Goal: Task Accomplishment & Management: Manage account settings

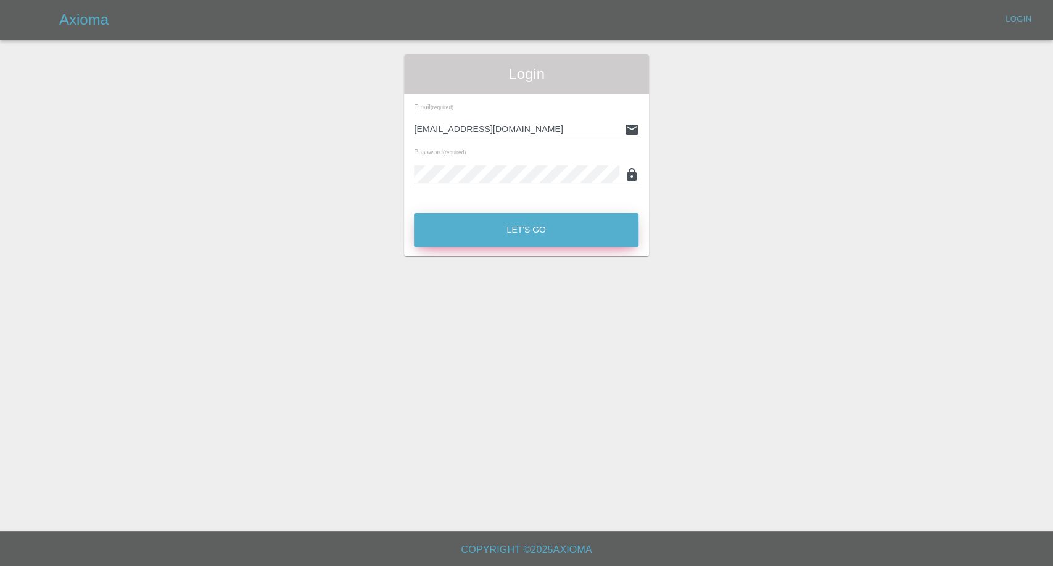
click at [539, 230] on button "Let's Go" at bounding box center [526, 230] width 225 height 34
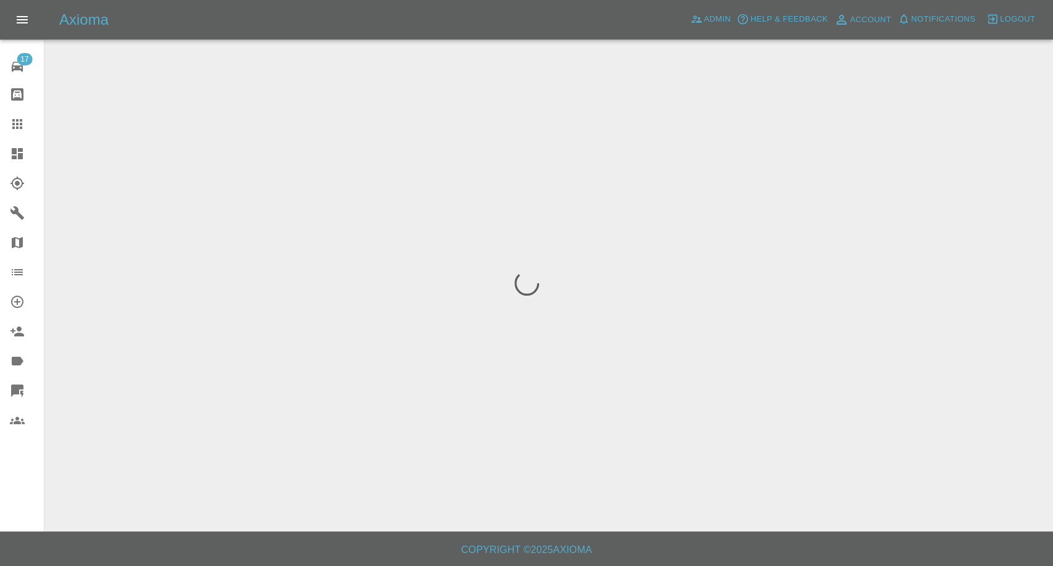
drag, startPoint x: 14, startPoint y: 124, endPoint x: 30, endPoint y: 128, distance: 16.6
click at [14, 124] on icon at bounding box center [17, 124] width 10 height 10
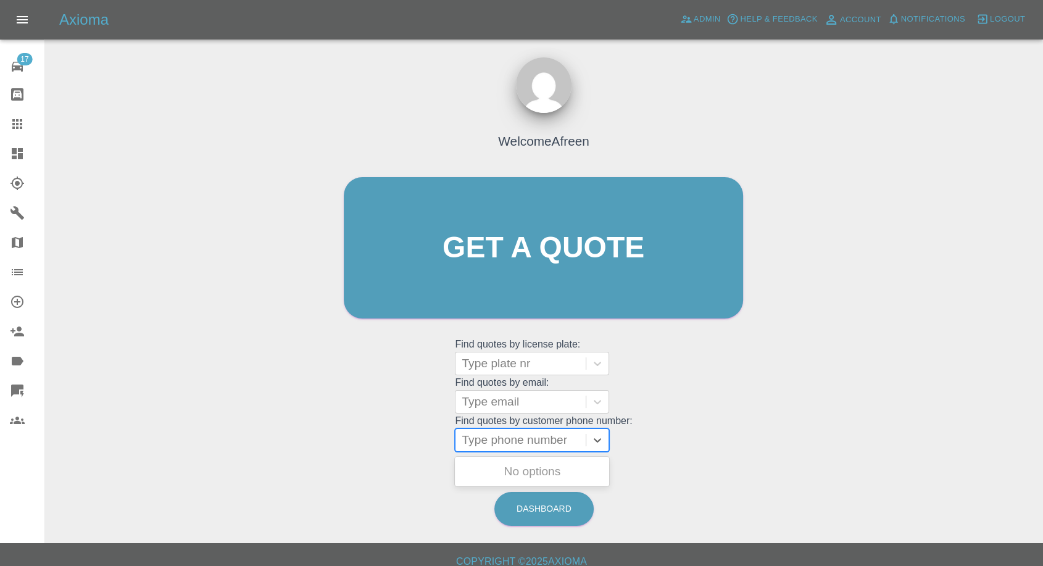
click at [536, 436] on div at bounding box center [521, 439] width 118 height 17
paste input "07375 537149"
click at [501, 442] on input "07375 537149" at bounding box center [501, 440] width 79 height 15
type input "07375537149"
click at [498, 436] on input "07375537149" at bounding box center [500, 440] width 76 height 15
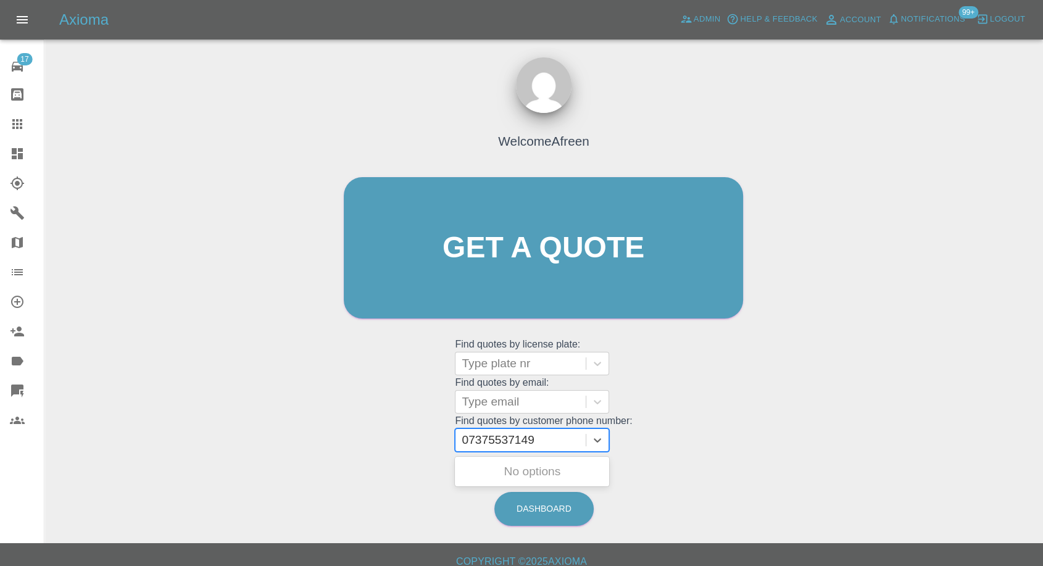
click at [498, 436] on input "07375537149" at bounding box center [500, 440] width 76 height 15
click at [524, 391] on div "Type email" at bounding box center [520, 402] width 130 height 22
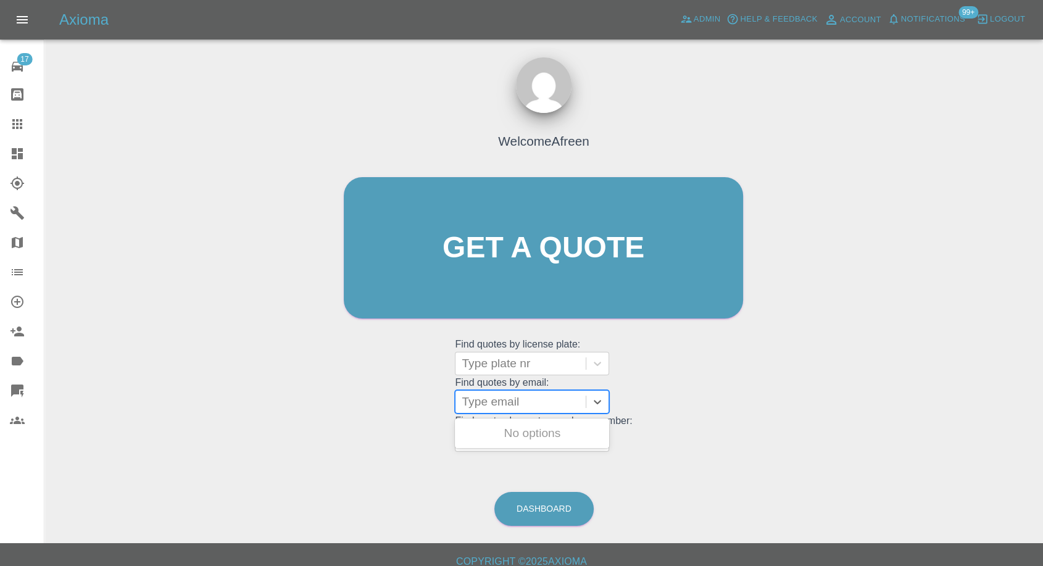
paste input "jonathanlmanderson@gmail.com"
type input "jonathanlmanderson@gmail.com"
click at [537, 441] on div "NC71TEJ, Fnol" at bounding box center [532, 433] width 154 height 25
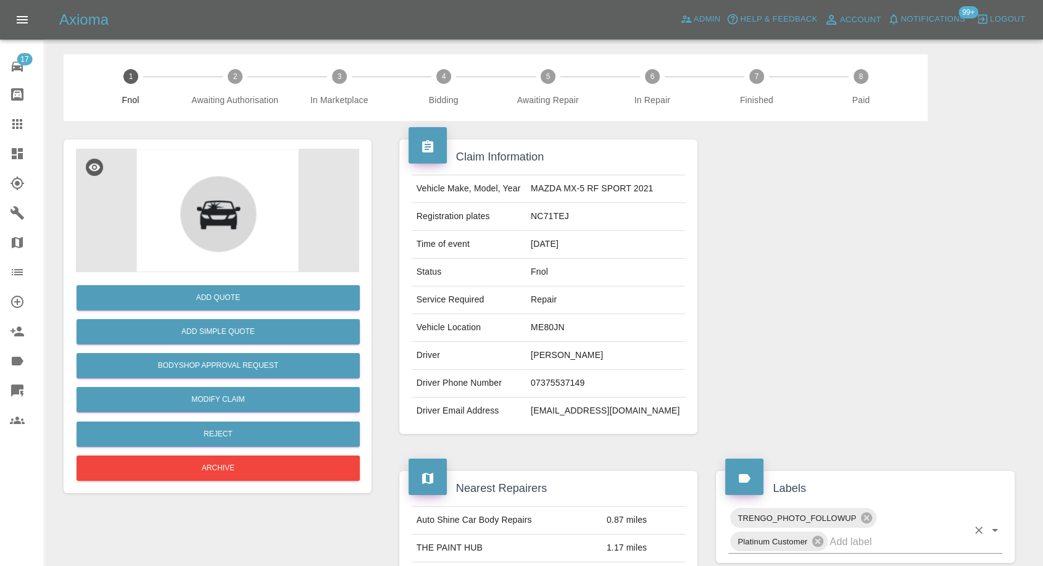
click at [850, 550] on div "TRENGO_PHOTO_FOLLOWUP Platinum Customer" at bounding box center [865, 530] width 274 height 48
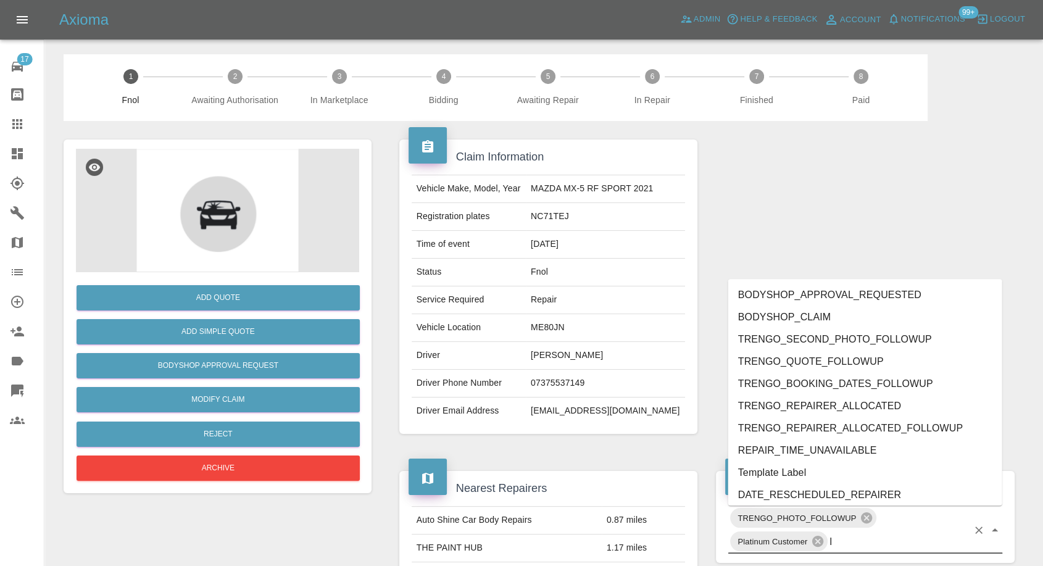
type input "ly"
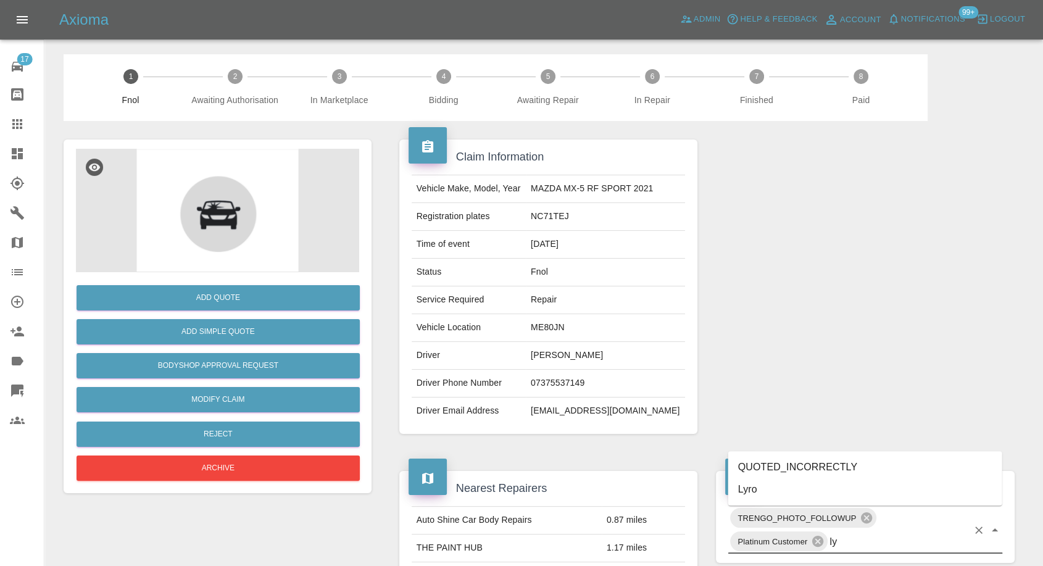
click at [750, 487] on li "Lyro" at bounding box center [865, 489] width 274 height 22
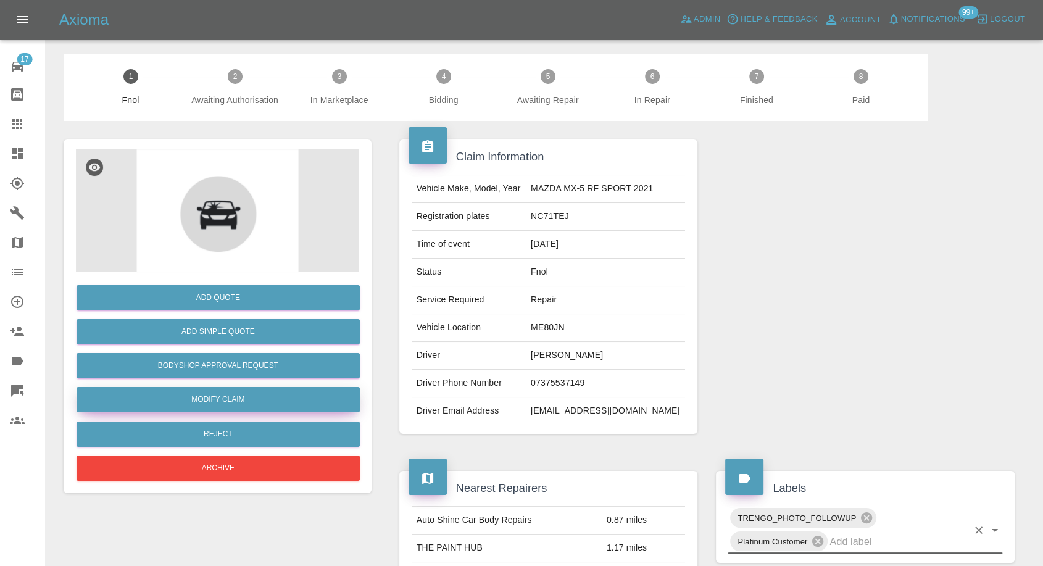
click at [209, 398] on link "Modify Claim" at bounding box center [218, 399] width 283 height 25
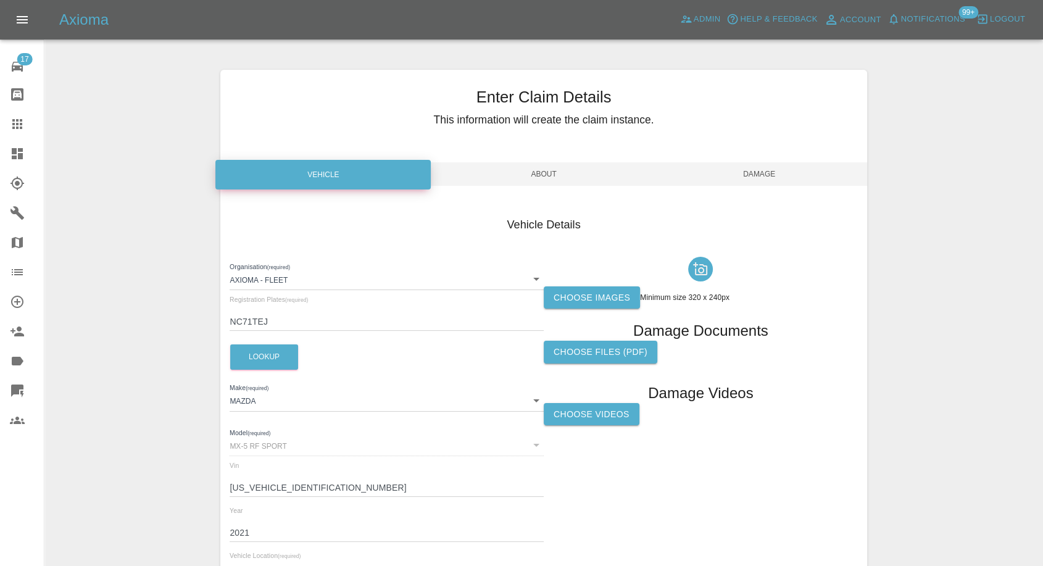
click at [575, 297] on label "Choose images" at bounding box center [592, 297] width 96 height 23
click at [0, 0] on input "Choose images" at bounding box center [0, 0] width 0 height 0
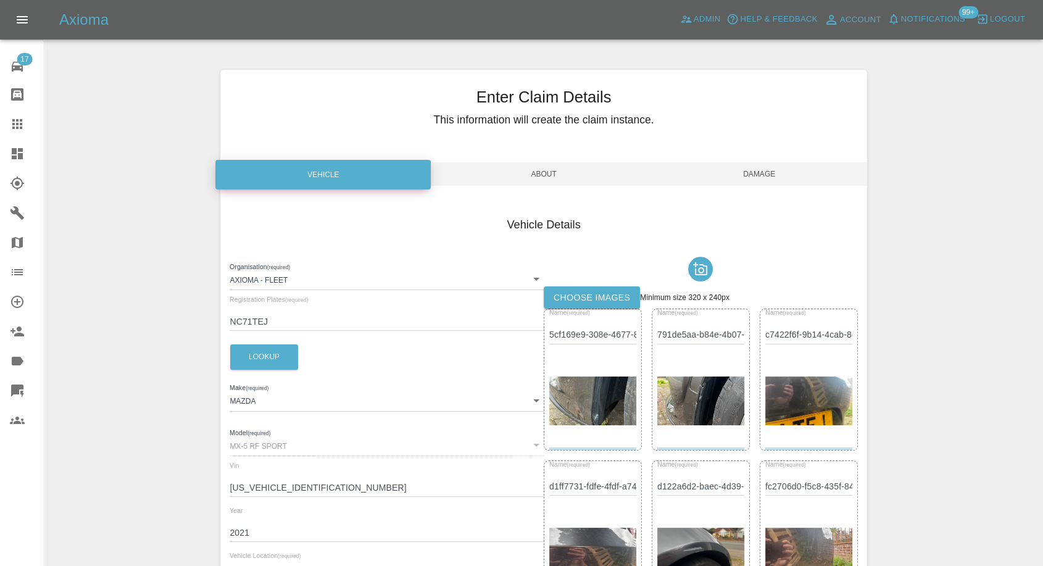
click at [768, 174] on span "Damage" at bounding box center [759, 173] width 215 height 23
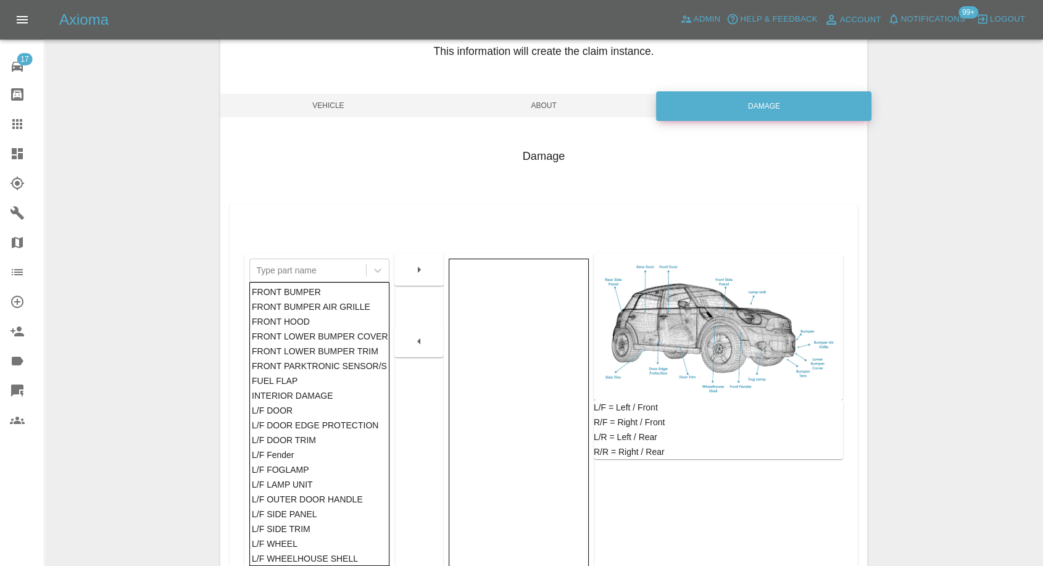
scroll to position [197, 0]
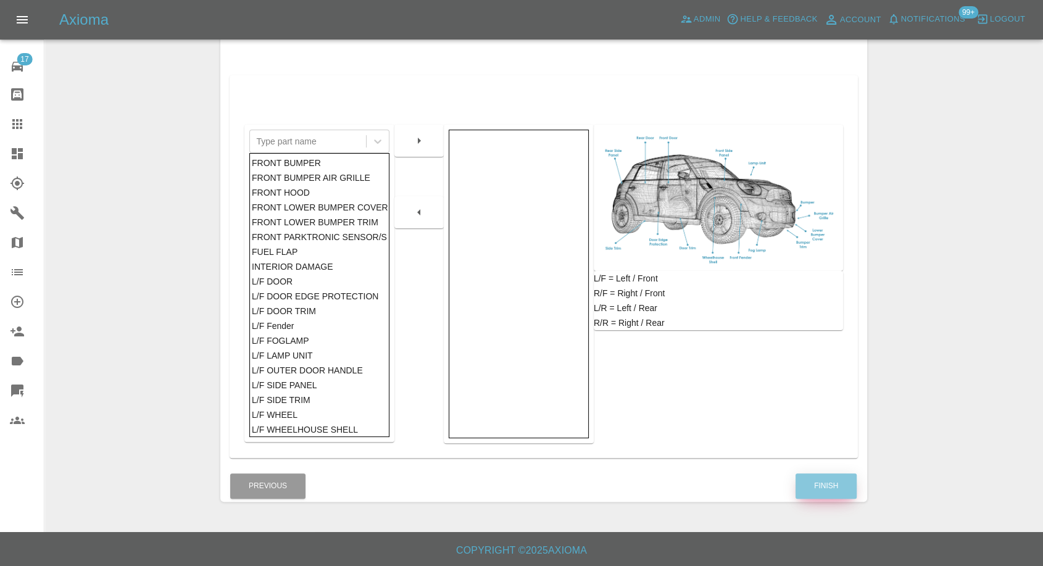
click at [824, 485] on button "Finish" at bounding box center [825, 485] width 61 height 25
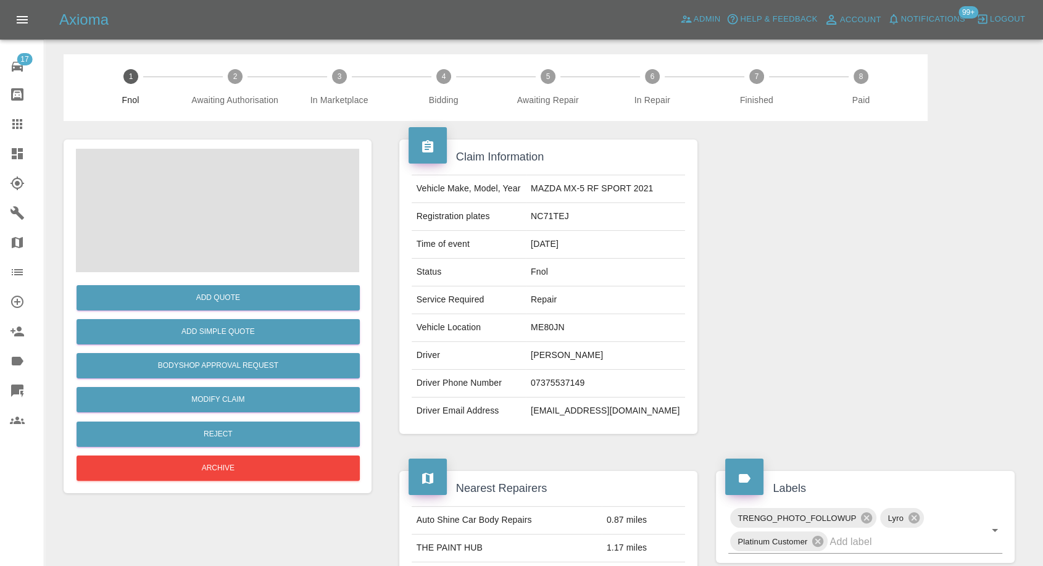
scroll to position [205, 0]
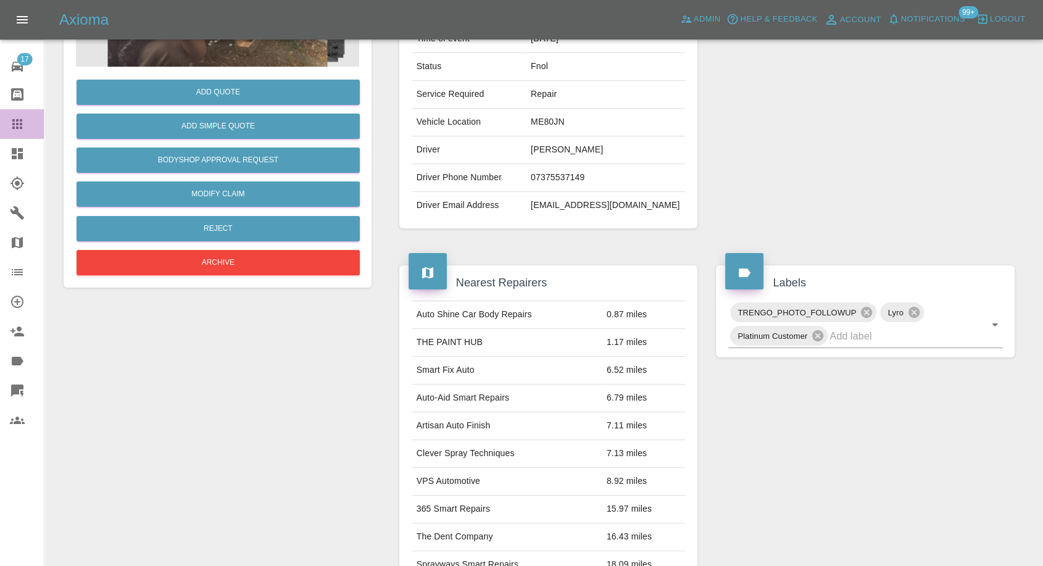
click at [22, 123] on icon at bounding box center [17, 124] width 10 height 10
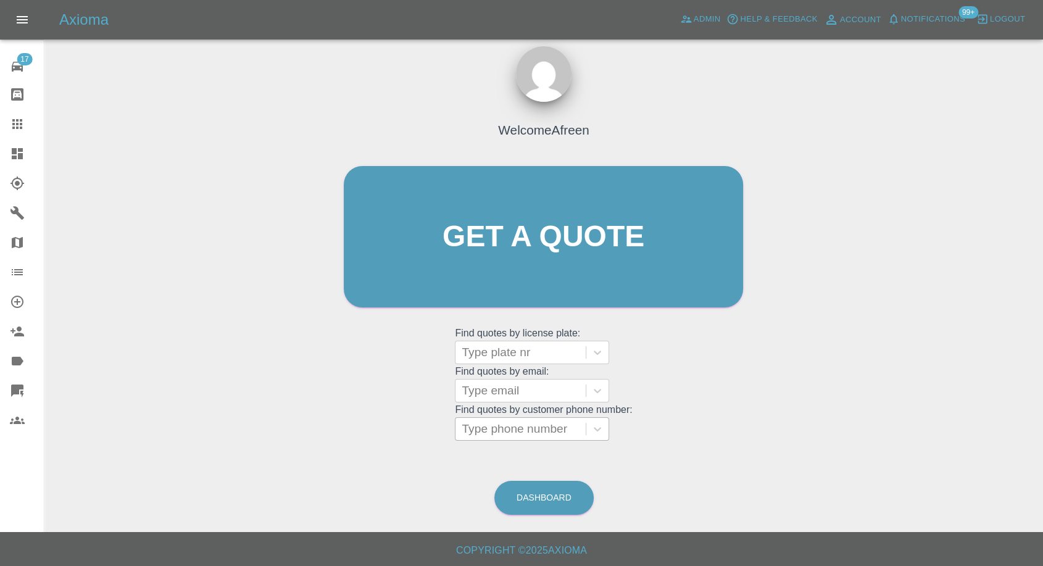
click at [539, 424] on div at bounding box center [521, 428] width 118 height 17
paste input "07889193835"
type input "07889193835"
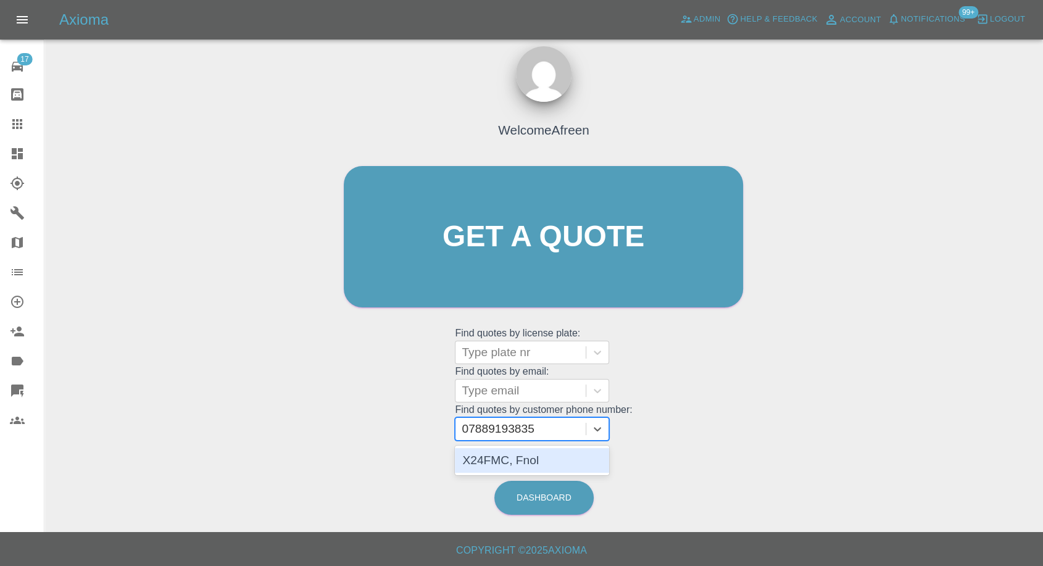
click at [503, 460] on div "X24FMC, Fnol" at bounding box center [532, 460] width 154 height 25
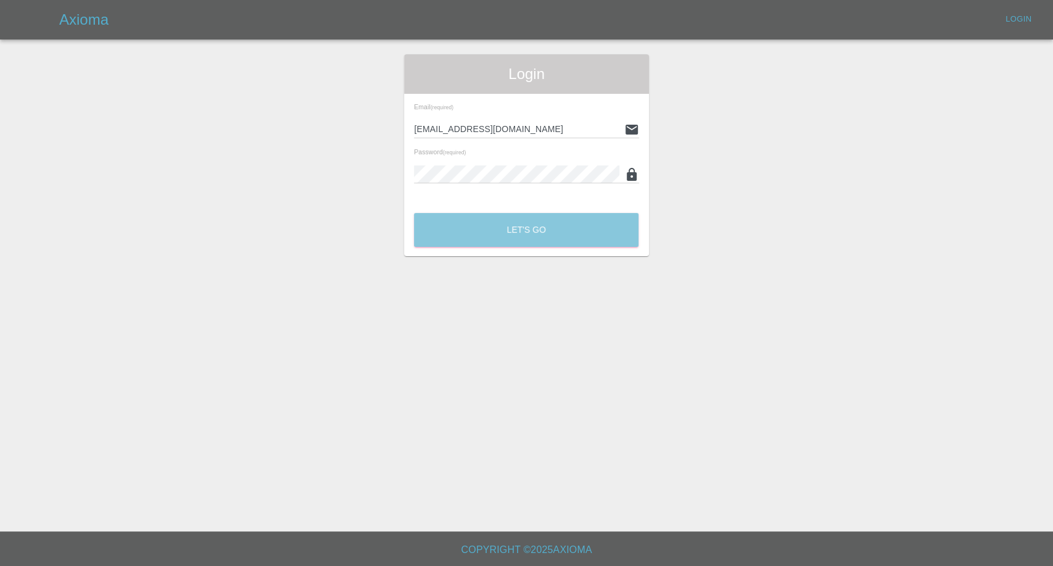
click at [547, 228] on button "Let's Go" at bounding box center [526, 230] width 225 height 34
click at [519, 242] on button "Let's Go" at bounding box center [526, 230] width 225 height 34
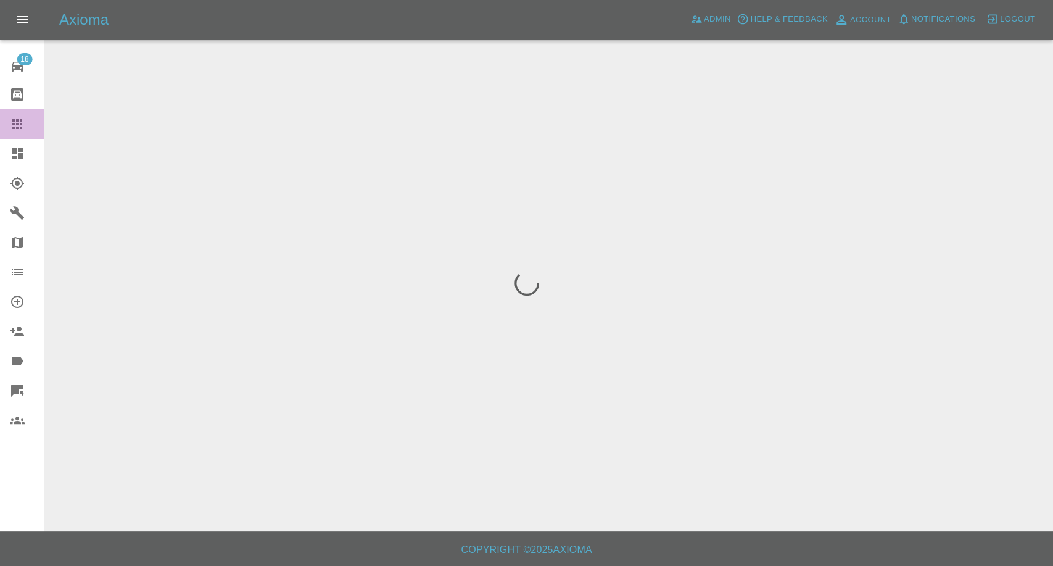
click at [18, 123] on icon at bounding box center [17, 124] width 10 height 10
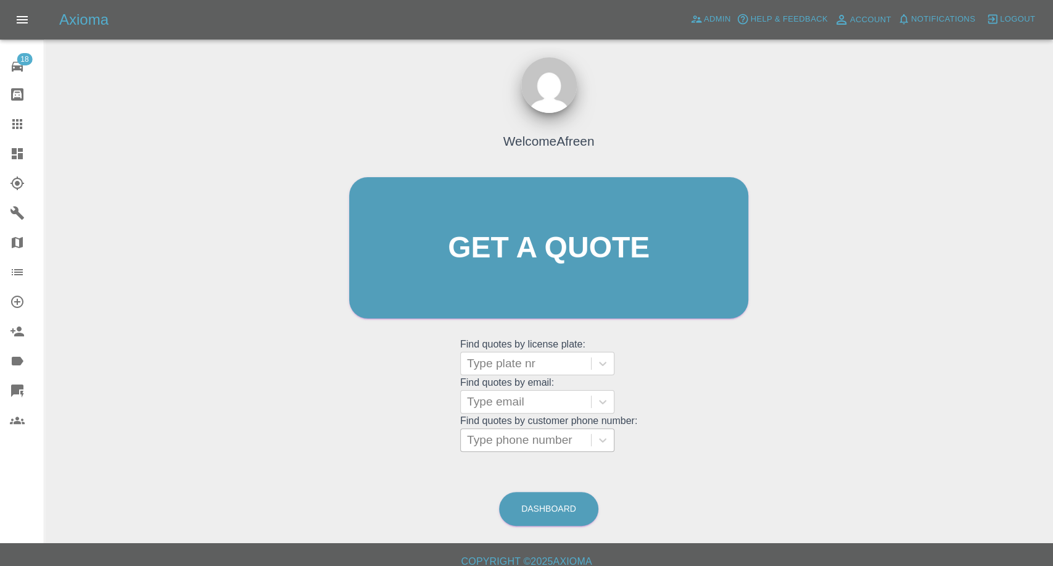
click at [528, 431] on div at bounding box center [526, 439] width 118 height 17
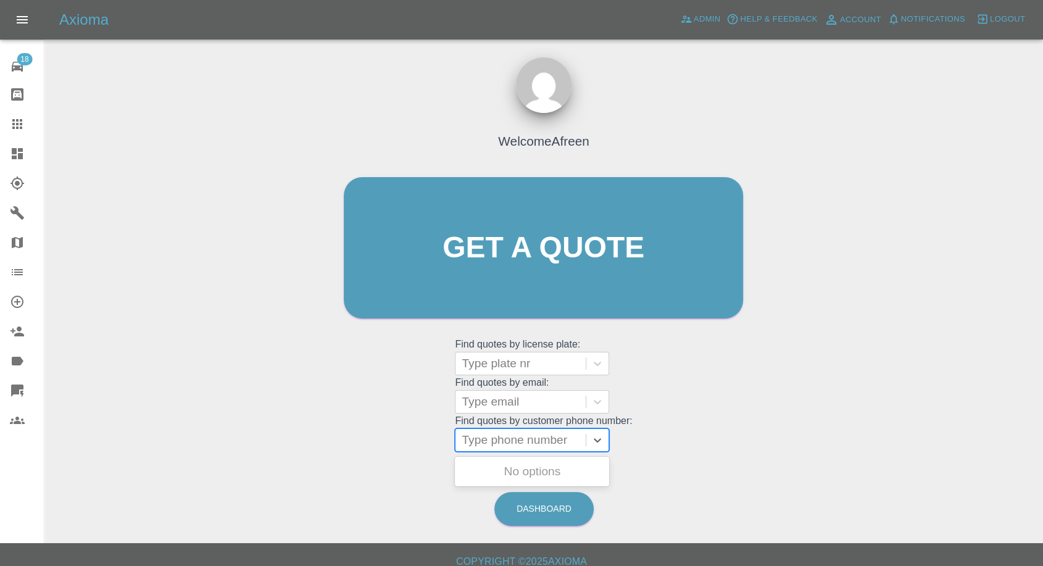
paste input "7903446753"
click at [469, 441] on input "7903446753" at bounding box center [496, 440] width 69 height 15
type input "07903446753"
click at [516, 472] on div "EP64 GAP, Archived" at bounding box center [532, 471] width 154 height 25
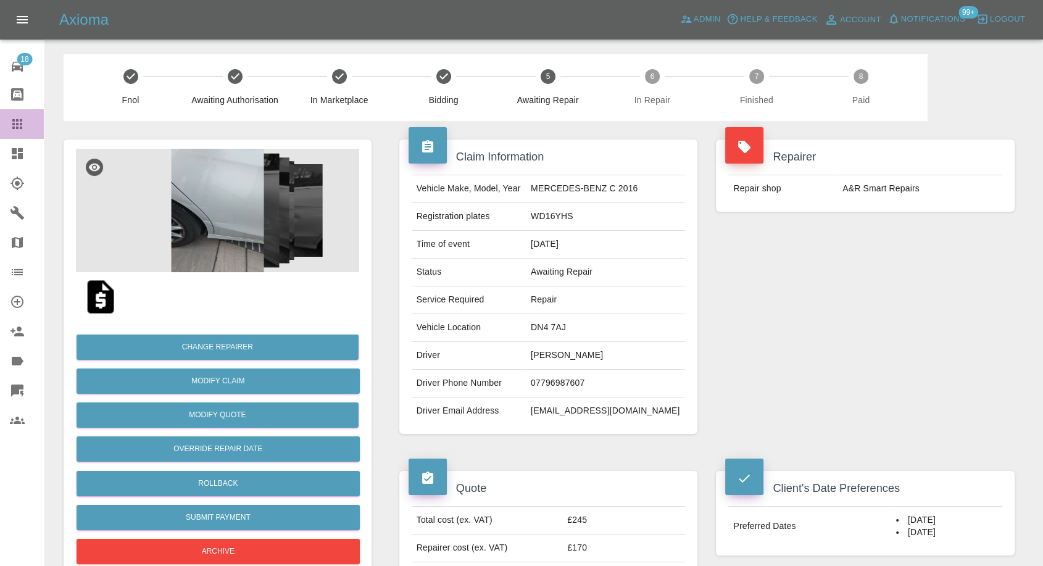
click at [19, 132] on link "Claims" at bounding box center [22, 124] width 44 height 30
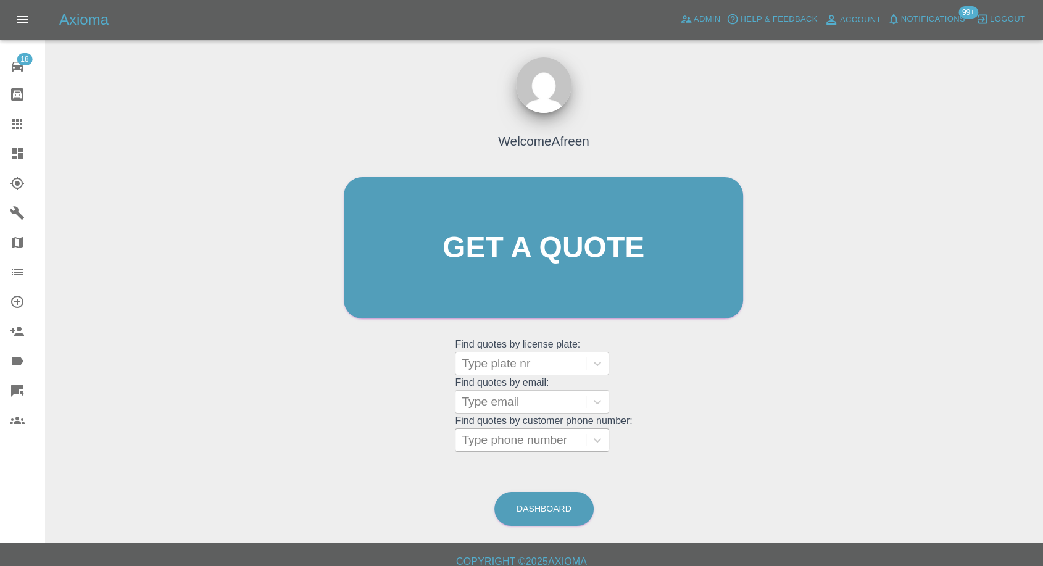
click at [490, 441] on div at bounding box center [521, 439] width 118 height 17
paste input "7903446753"
click at [465, 441] on input "7903446753" at bounding box center [496, 440] width 69 height 15
type input "07903446753"
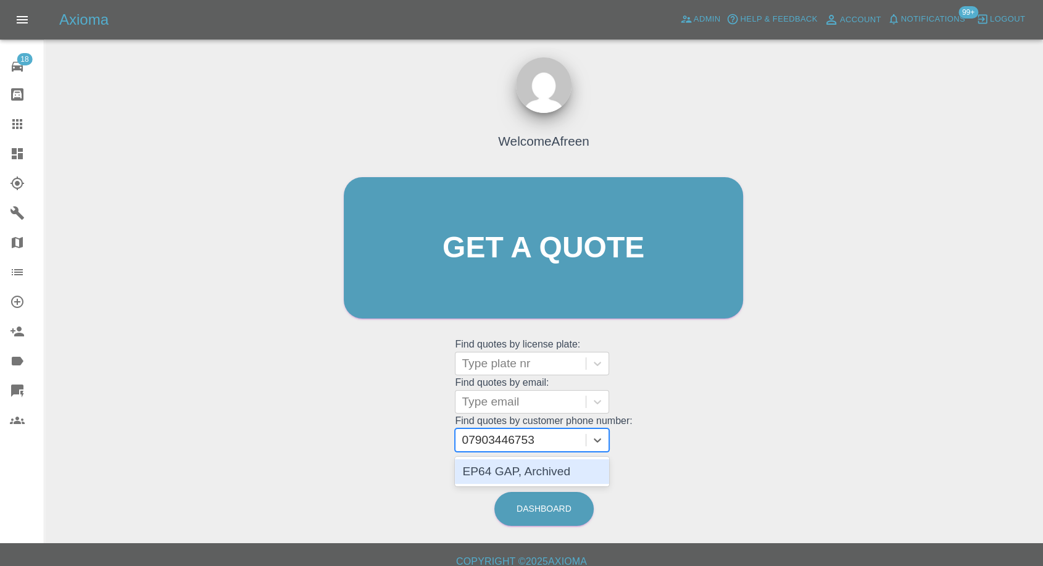
click at [547, 475] on div "EP64 GAP, Archived" at bounding box center [532, 471] width 154 height 25
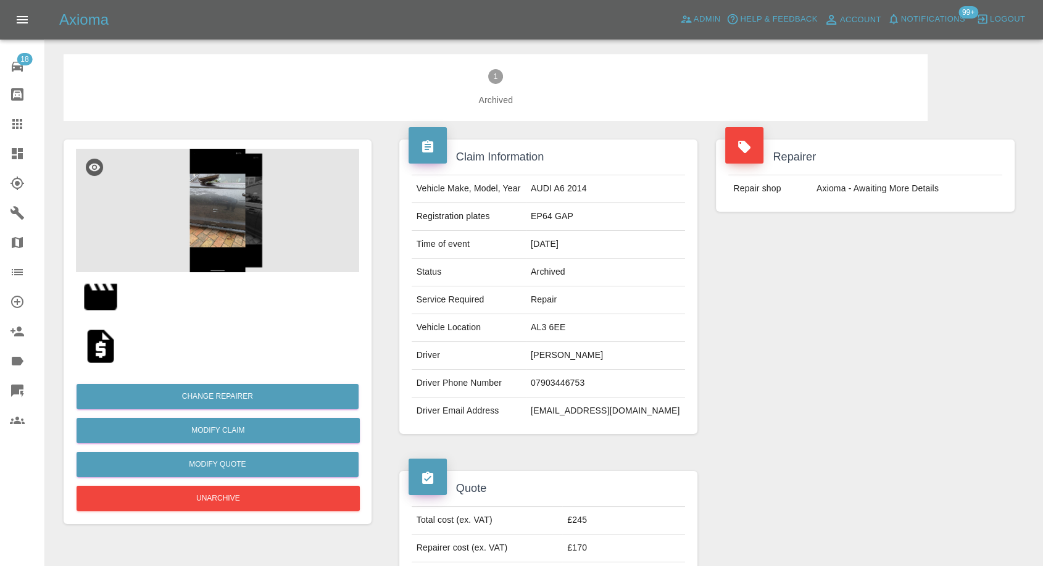
click at [16, 123] on icon at bounding box center [17, 124] width 10 height 10
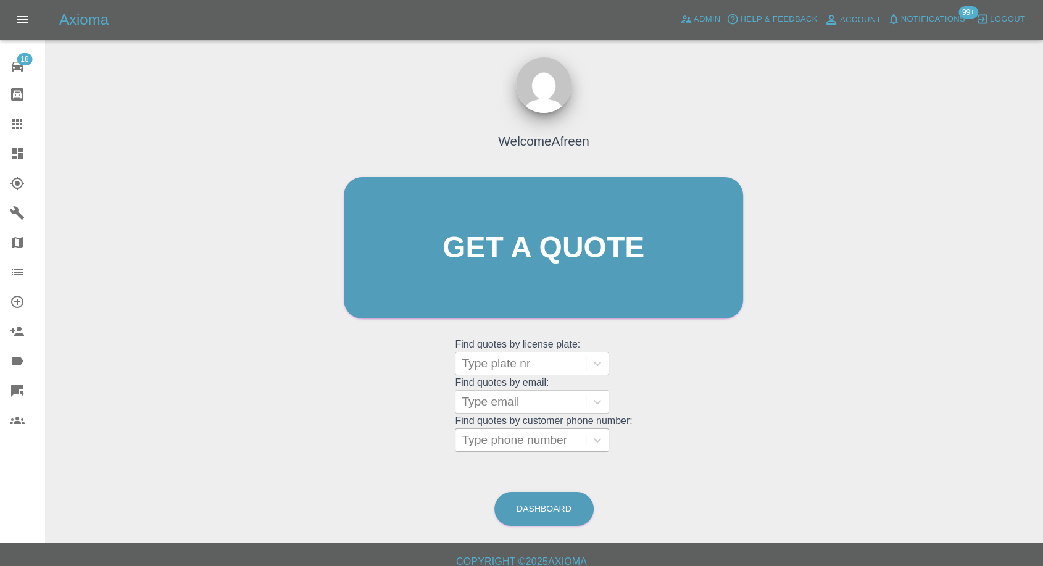
click at [513, 445] on div at bounding box center [521, 439] width 118 height 17
paste input "As mobile repairers, we do need off street parking and access to power source, …"
type input "As mobile repairers, we do need off street parking and access to power source, …"
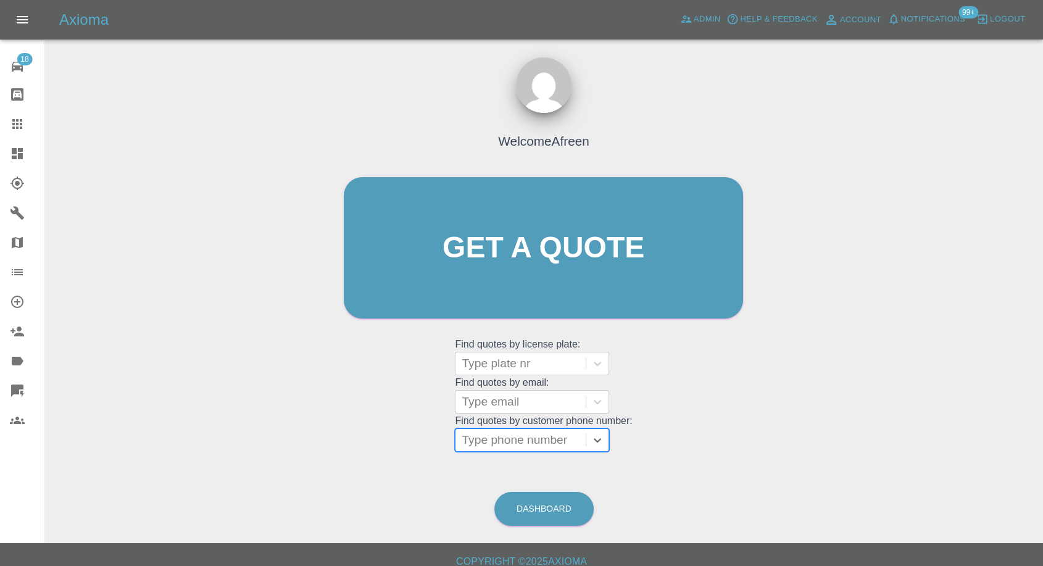
paste input "7921394570"
click at [468, 439] on input "7921394570" at bounding box center [496, 440] width 69 height 15
type input "07921394570"
click at [529, 476] on div "EX67ZFN, Awaiting Repair" at bounding box center [532, 478] width 154 height 39
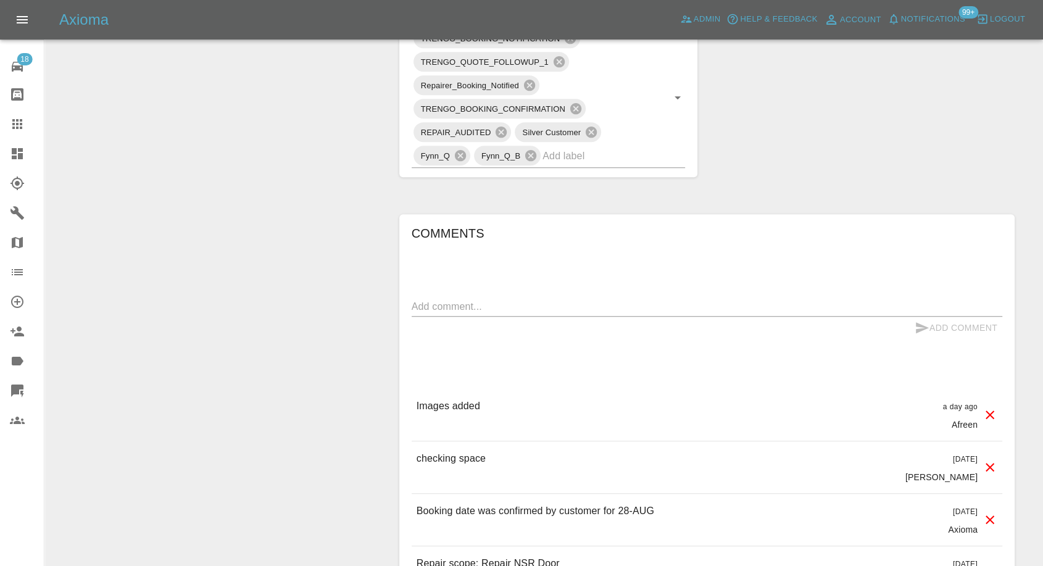
scroll to position [822, 0]
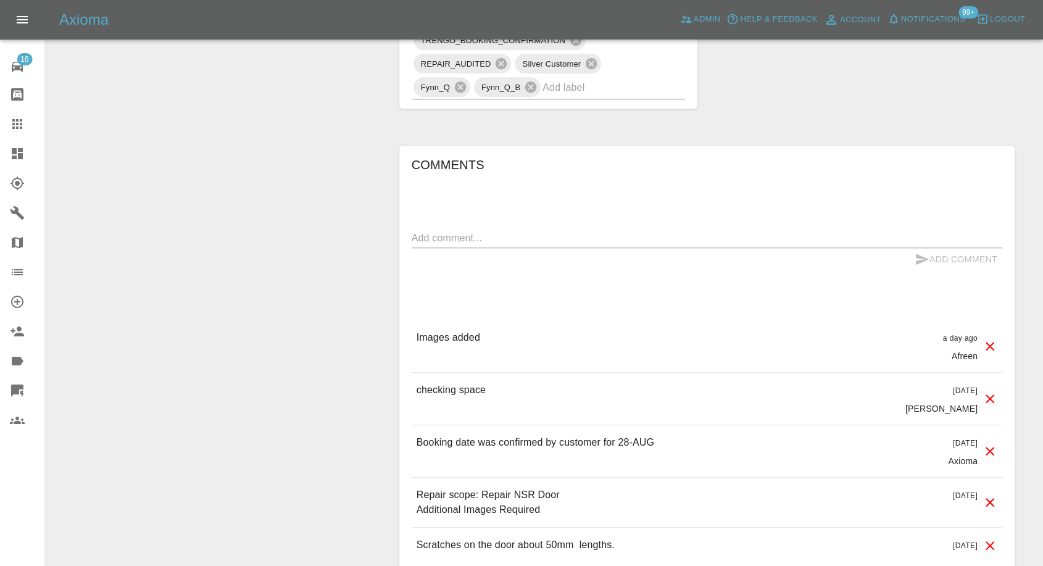
click at [479, 241] on textarea at bounding box center [707, 238] width 590 height 14
paste textarea "All good not busy street. There is a close"
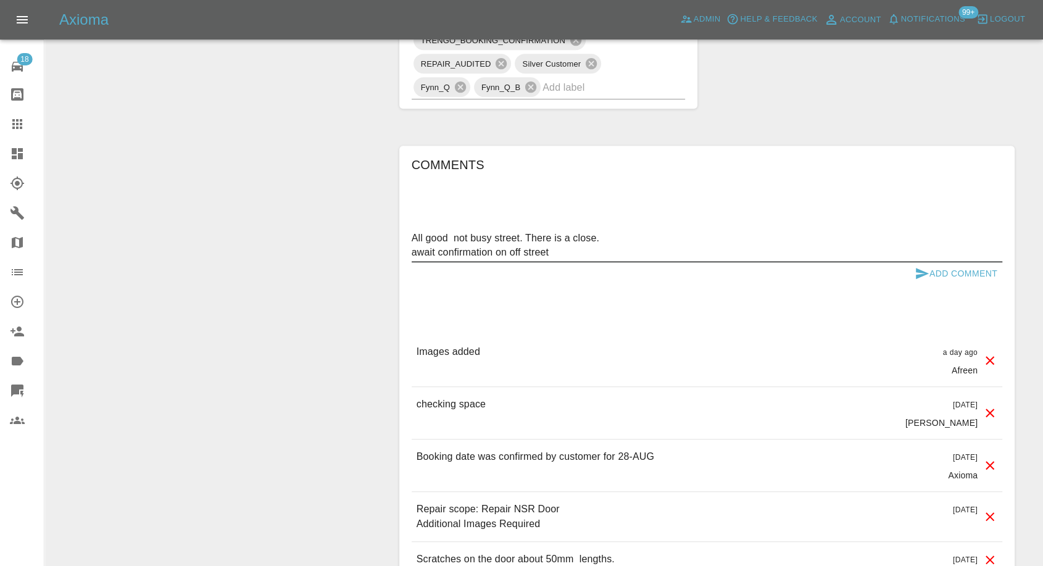
type textarea "All good not busy street. There is a close. await confirmation on off street"
click at [921, 267] on icon "submit" at bounding box center [921, 273] width 15 height 15
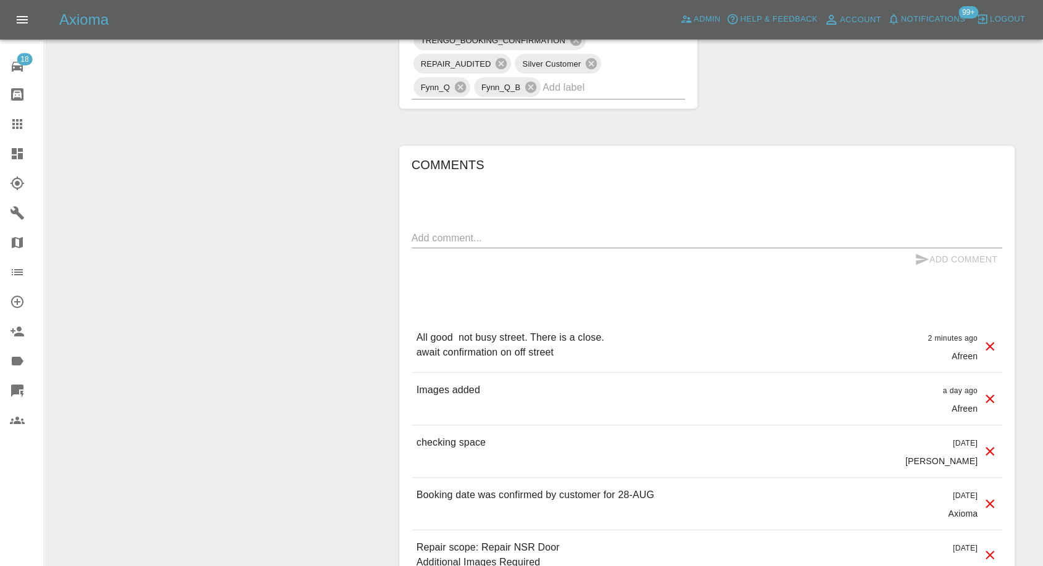
click at [20, 128] on icon at bounding box center [17, 124] width 10 height 10
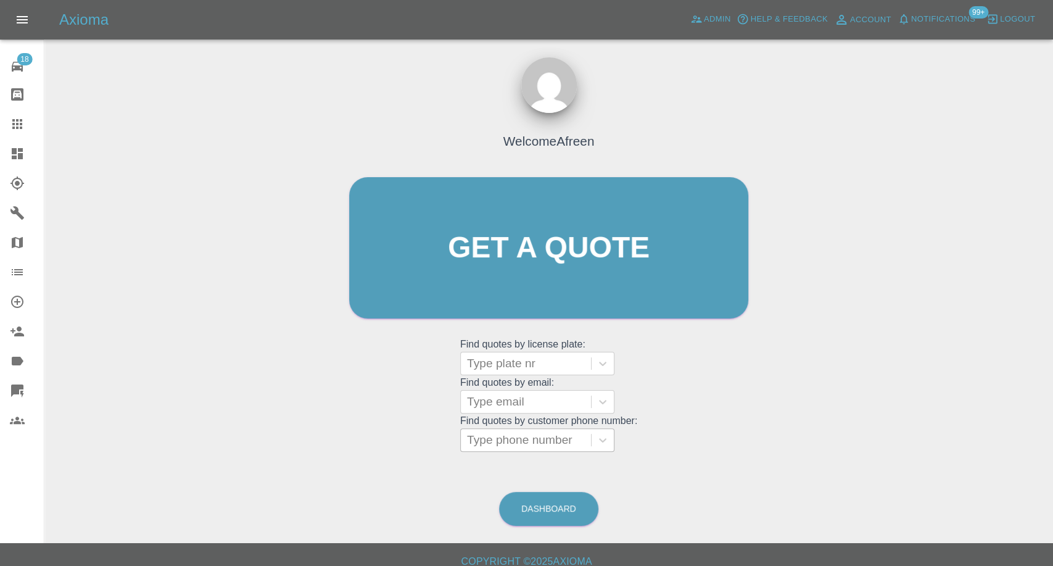
click at [529, 431] on div at bounding box center [526, 439] width 118 height 17
paste input "7512660951"
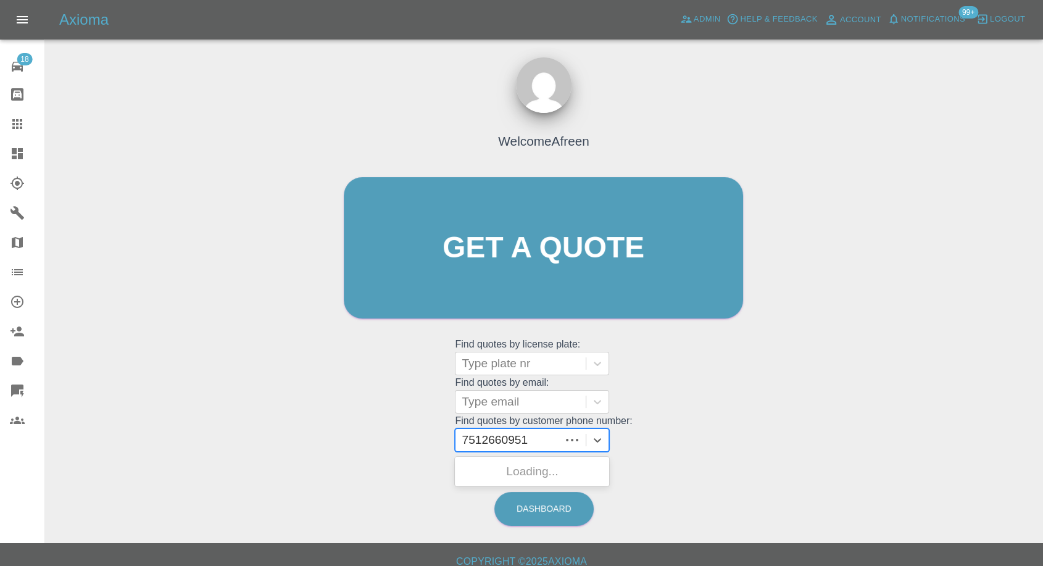
click at [469, 437] on input "7512660951" at bounding box center [496, 440] width 69 height 15
click at [465, 439] on input "7512660951" at bounding box center [496, 440] width 69 height 15
type input "07512660951"
click at [542, 470] on div "GL67GCZ, Archived" at bounding box center [532, 471] width 154 height 25
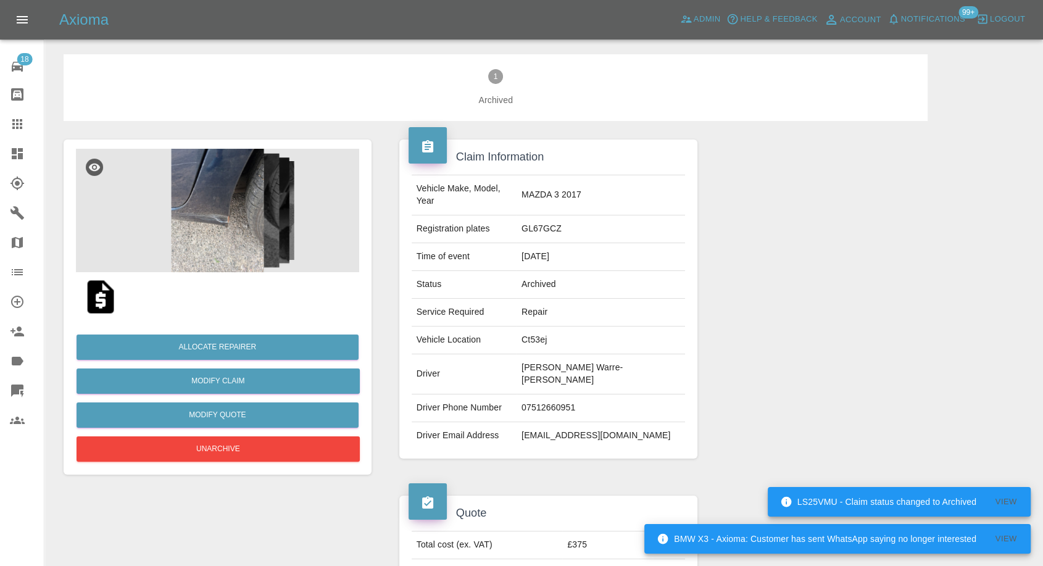
click at [12, 125] on icon at bounding box center [17, 124] width 10 height 10
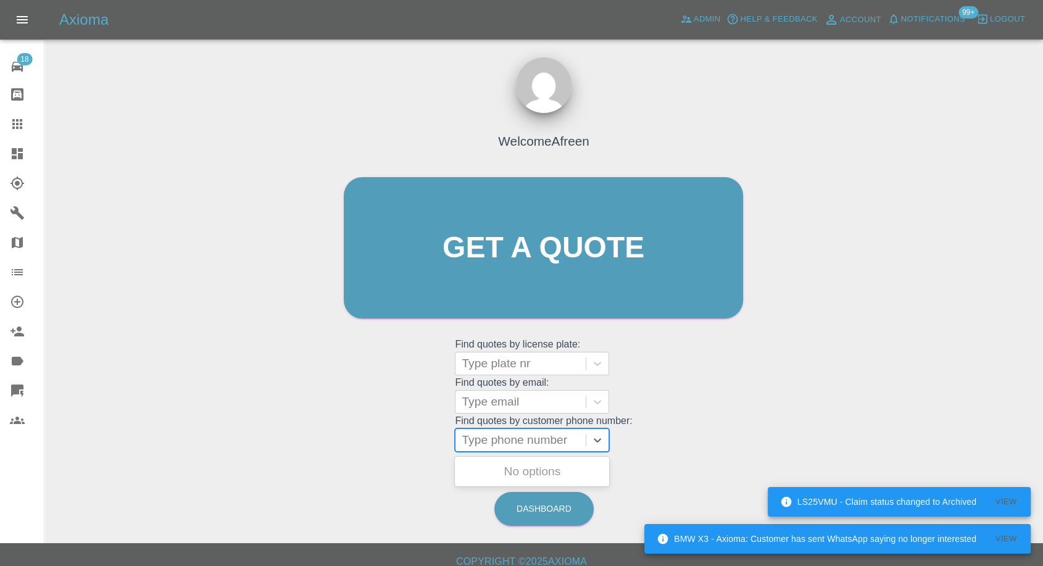
click at [500, 442] on div at bounding box center [521, 439] width 118 height 17
paste input "7718937575"
click at [467, 439] on input "7718937575" at bounding box center [496, 440] width 69 height 15
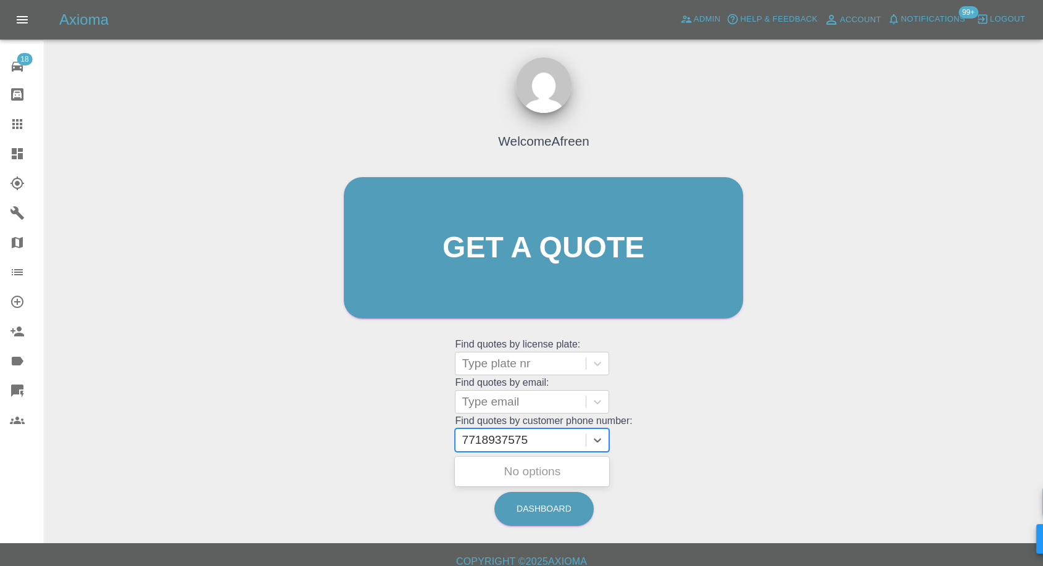
type input "07718937575"
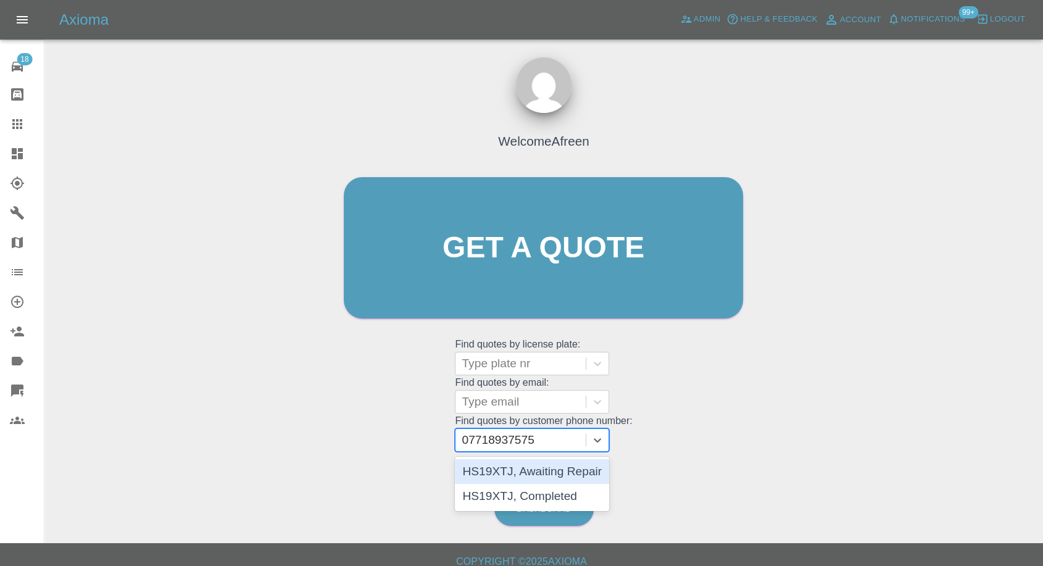
click at [536, 475] on div "HS19XTJ, Awaiting Repair" at bounding box center [532, 471] width 154 height 25
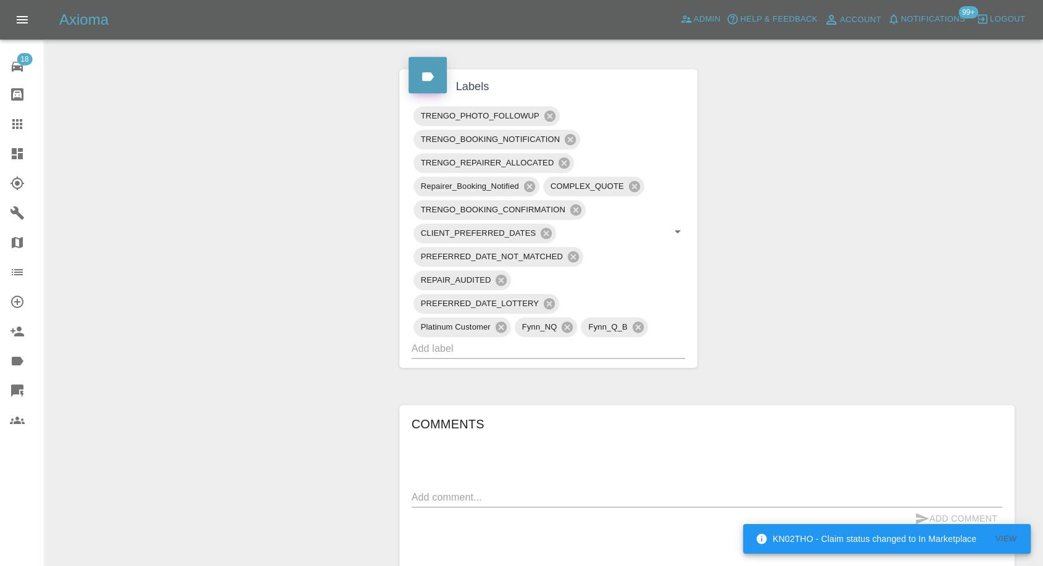
scroll to position [685, 0]
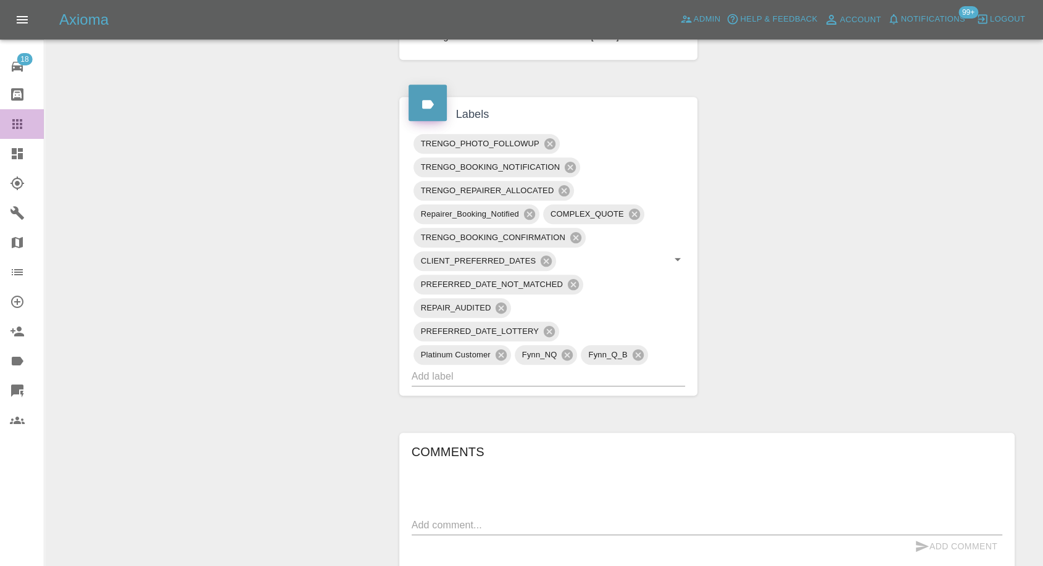
click at [20, 120] on icon at bounding box center [17, 124] width 10 height 10
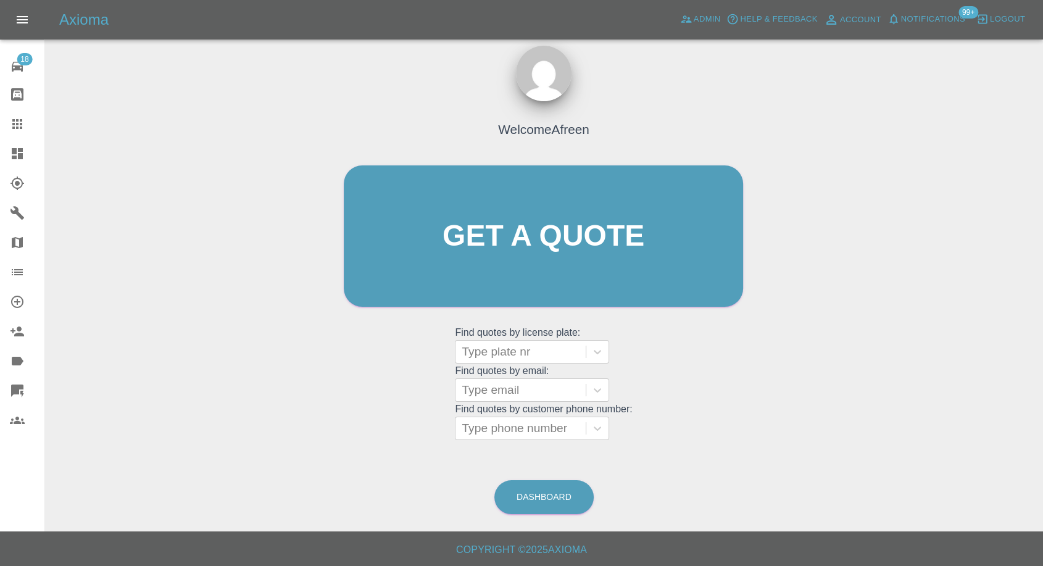
scroll to position [11, 0]
click at [494, 435] on div at bounding box center [521, 428] width 118 height 17
paste input "7852267483"
click at [469, 431] on input "7852267483" at bounding box center [496, 428] width 69 height 15
click at [466, 432] on input "7852267483" at bounding box center [496, 428] width 69 height 15
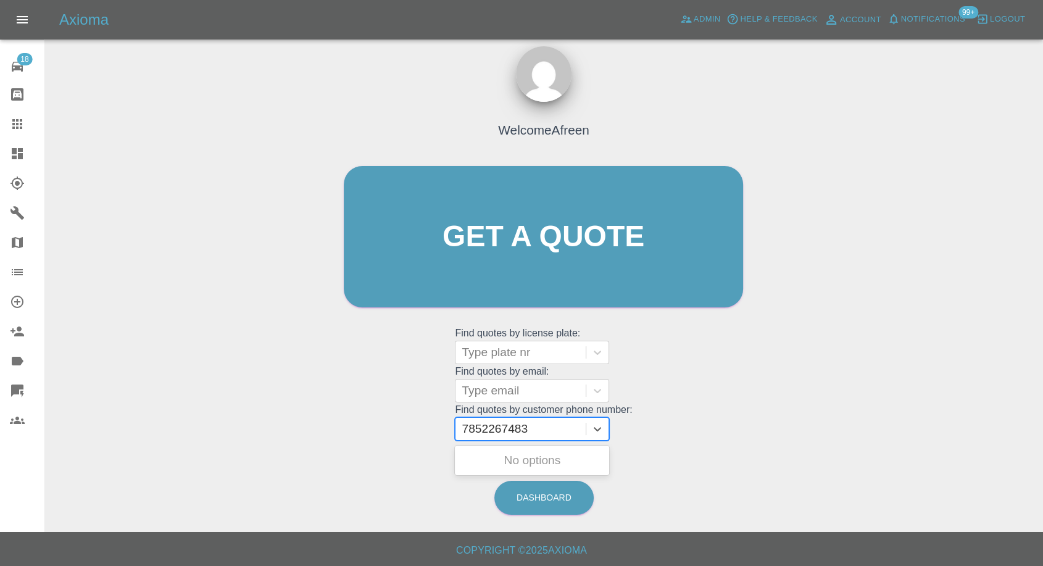
type input "07852267483"
click at [525, 455] on div "YR12ZXF, Awaiting Repair" at bounding box center [532, 460] width 154 height 25
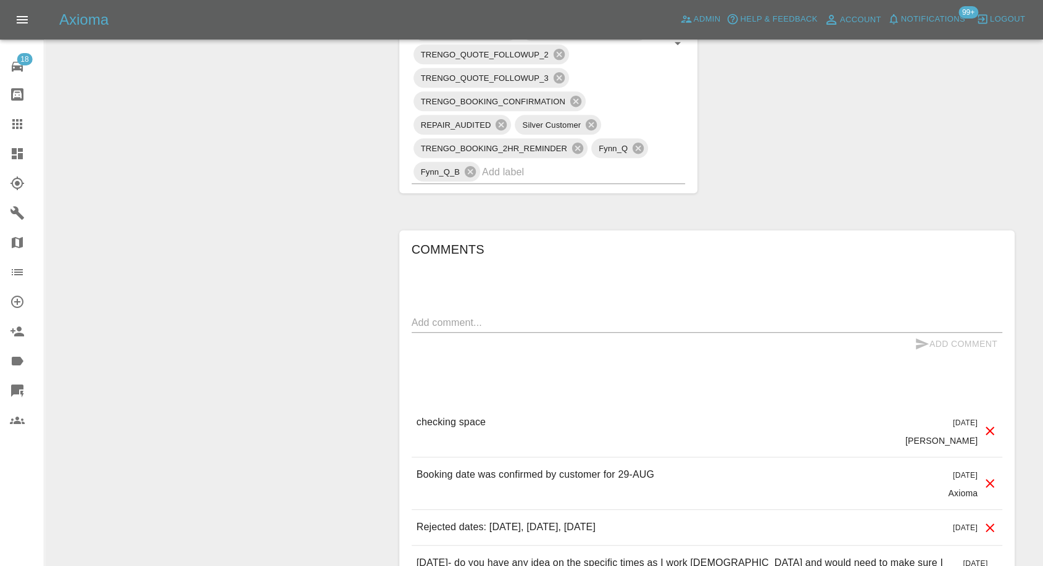
scroll to position [959, 0]
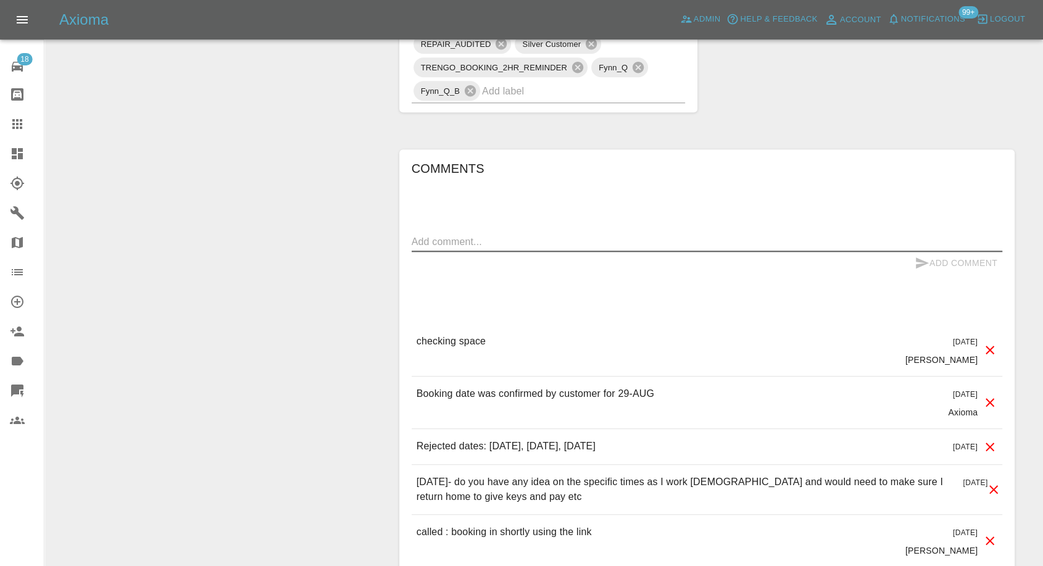
click at [445, 243] on textarea at bounding box center [707, 241] width 590 height 14
paste textarea "I can change the location to a family members house with a drive way and power …"
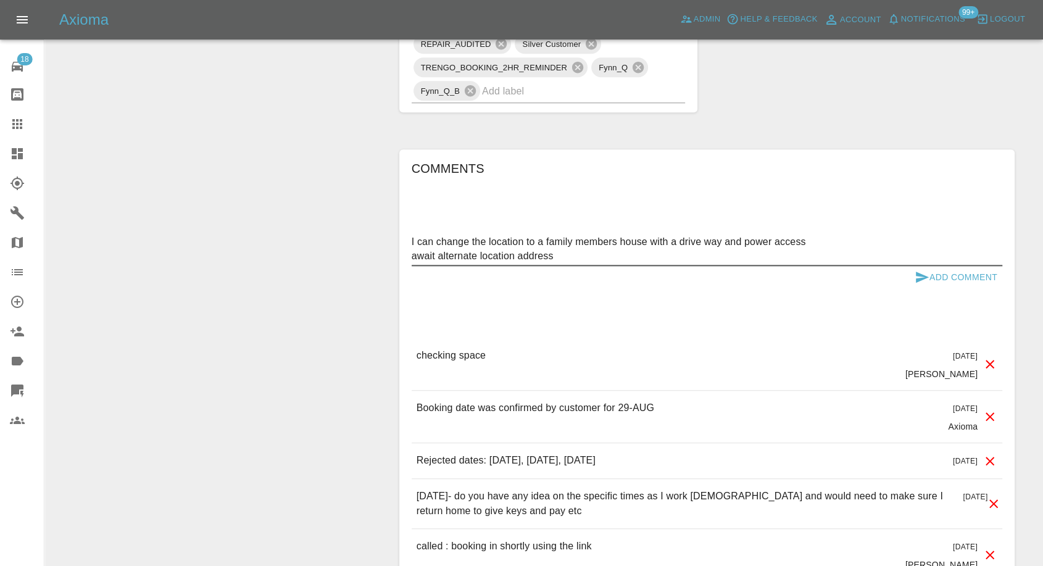
type textarea "I can change the location to a family members house with a drive way and power …"
click at [919, 278] on icon "submit" at bounding box center [922, 276] width 13 height 11
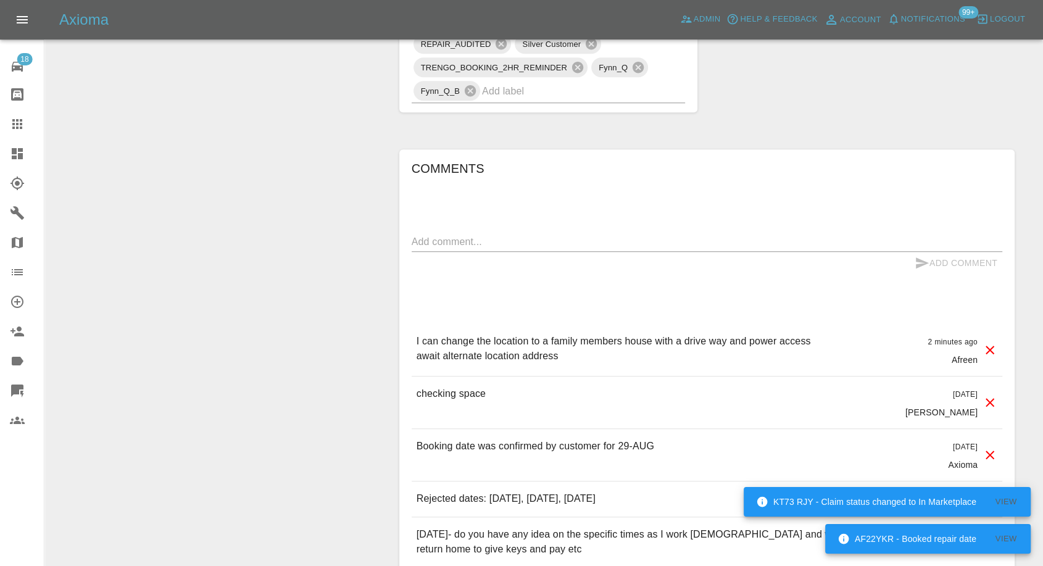
click at [10, 122] on icon at bounding box center [17, 124] width 15 height 15
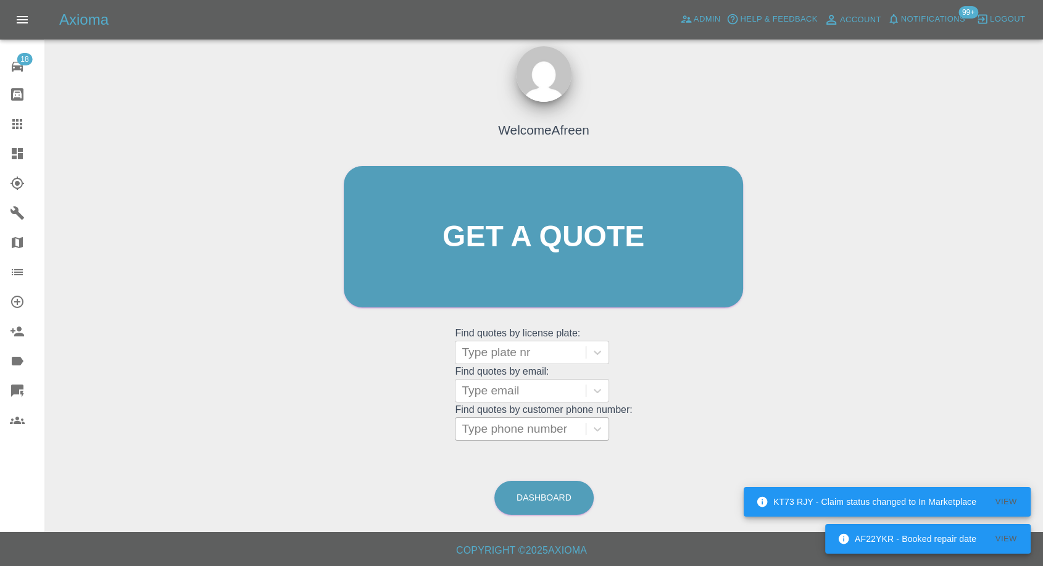
click at [556, 433] on div at bounding box center [521, 428] width 118 height 17
paste input "7772169267"
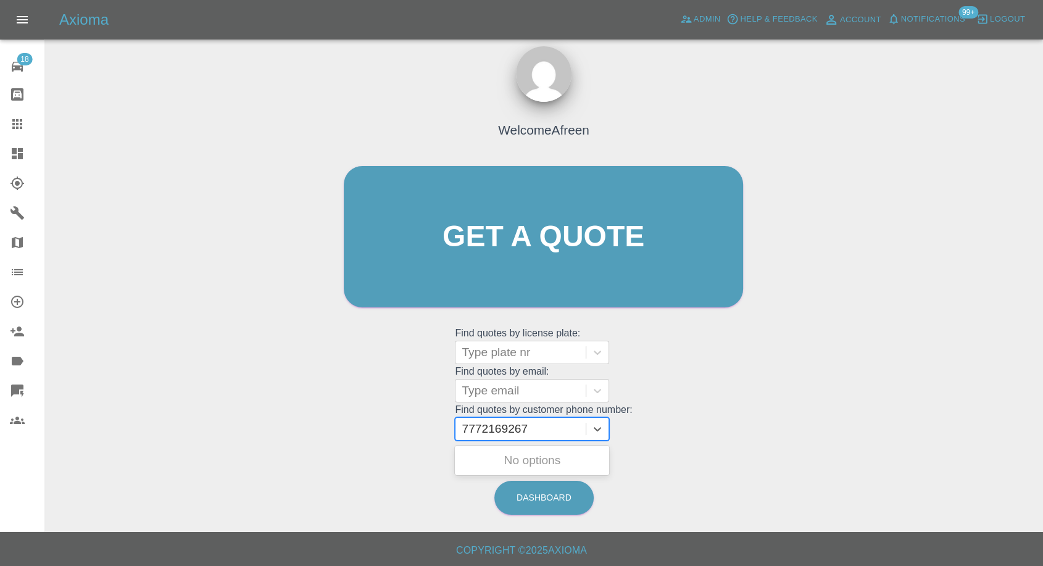
click at [465, 429] on input "7772169267" at bounding box center [496, 428] width 69 height 15
type input "07772169267"
click at [550, 455] on div "LM18KNZ, Awaiting Repair" at bounding box center [532, 467] width 154 height 39
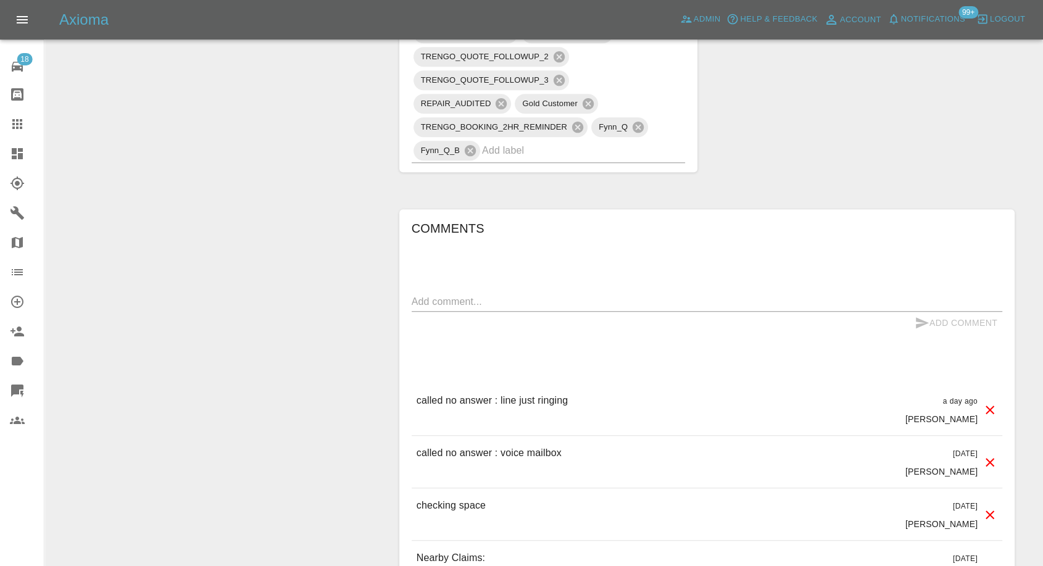
scroll to position [822, 0]
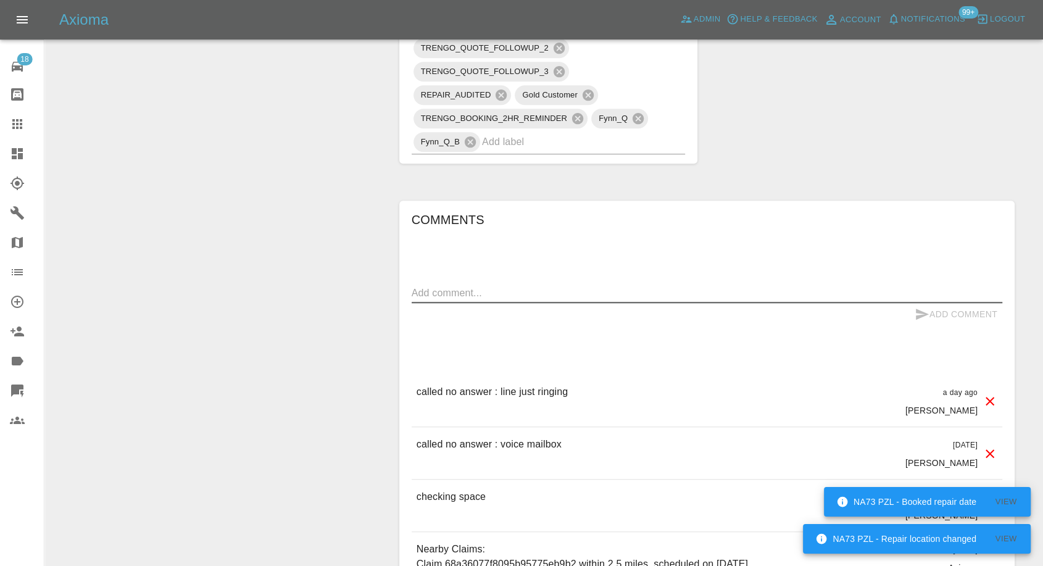
click at [489, 292] on textarea at bounding box center [707, 293] width 590 height 14
paste textarea "7772169267"
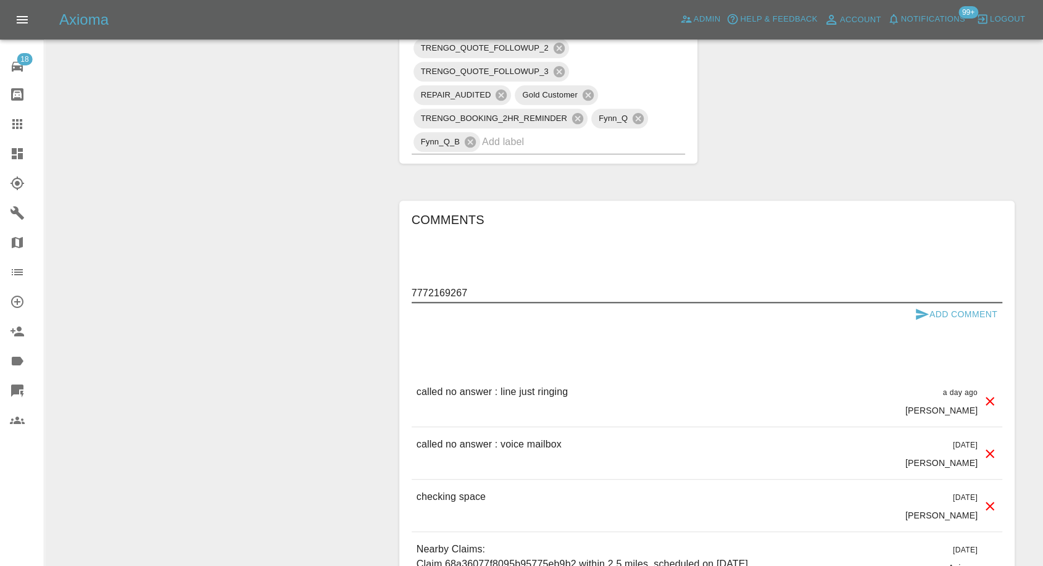
paste textarea "I'm gonna have to get back to you on this one, as I'm waiting for 1 more quote …"
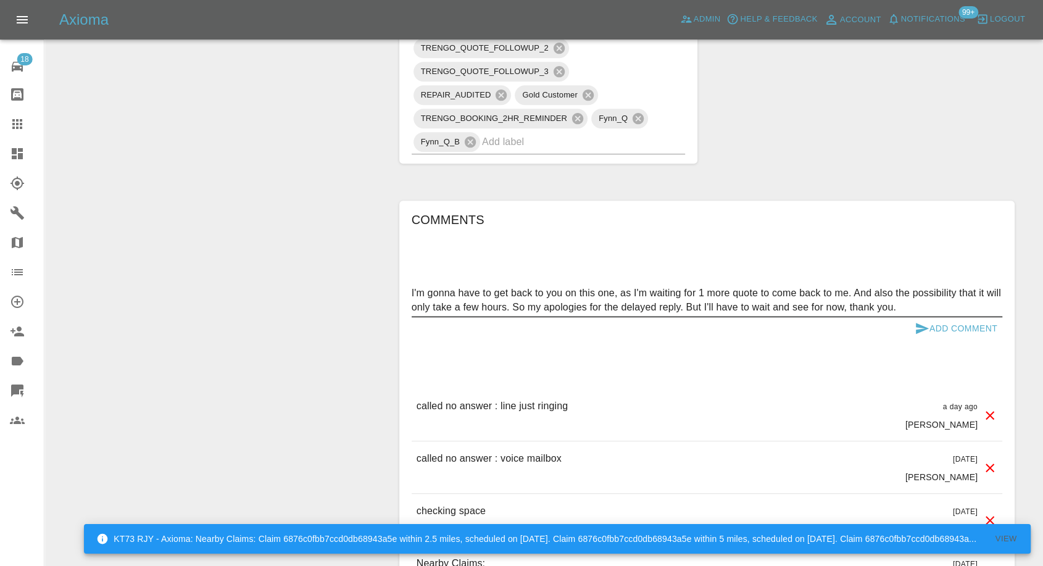
type textarea "I'm gonna have to get back to you on this one, as I'm waiting for 1 more quote …"
click at [920, 329] on icon "submit" at bounding box center [922, 328] width 13 height 11
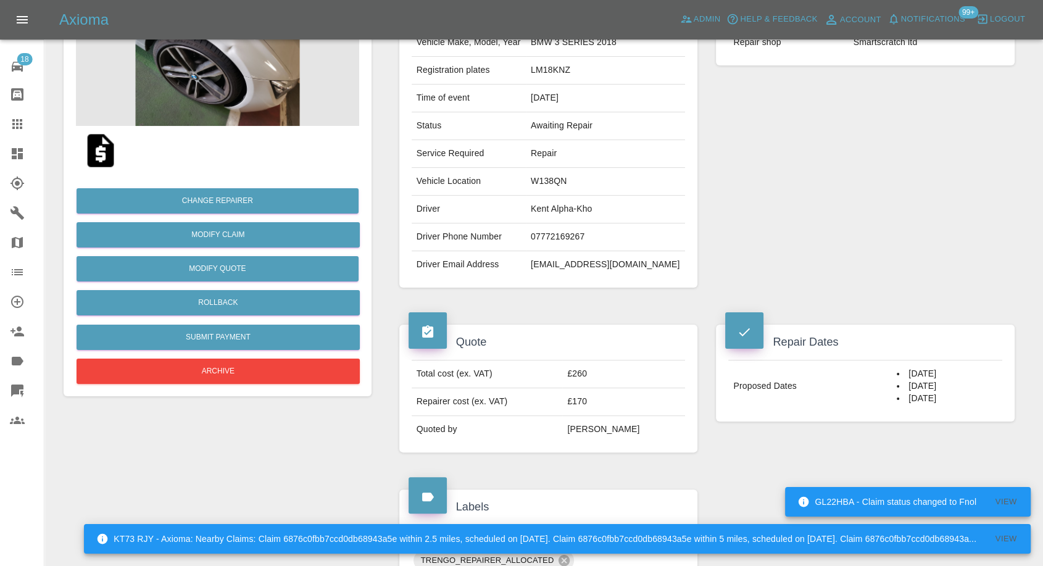
scroll to position [137, 0]
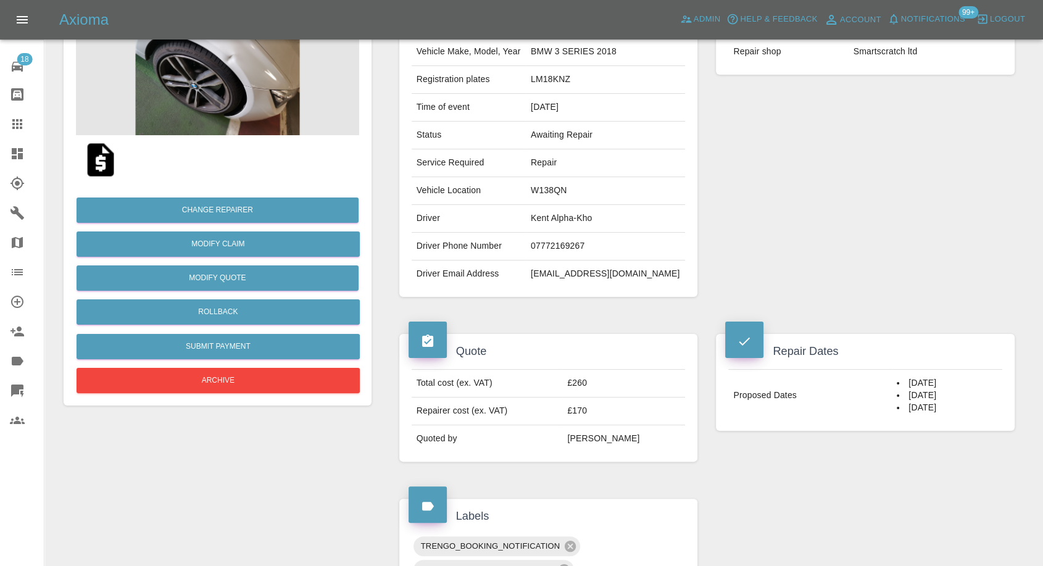
drag, startPoint x: 11, startPoint y: 133, endPoint x: 17, endPoint y: 133, distance: 6.2
click at [10, 132] on link "Claims" at bounding box center [22, 124] width 44 height 30
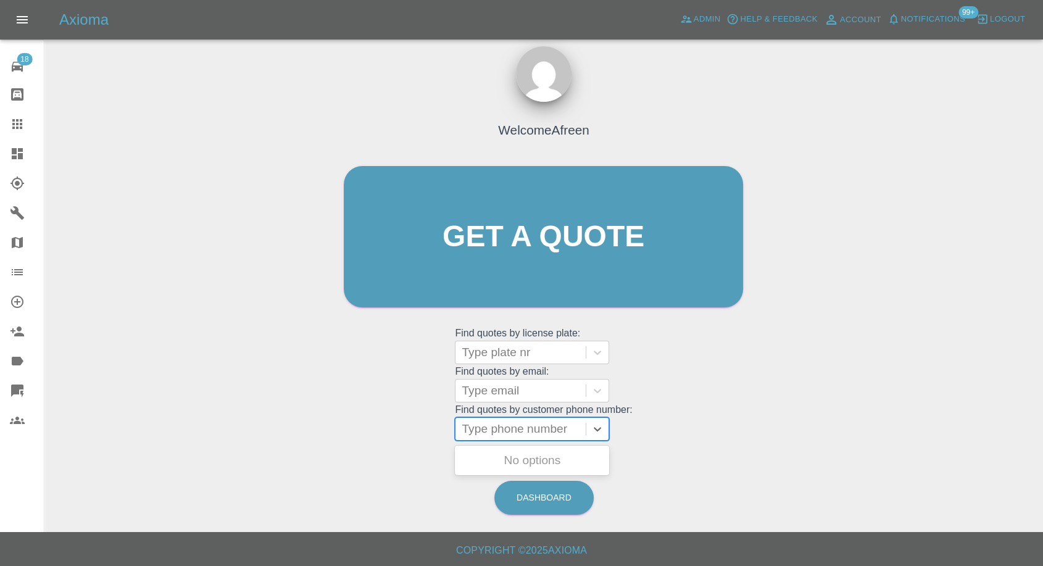
click at [489, 425] on div at bounding box center [521, 428] width 118 height 17
paste input "7931390121"
type input "07931390121"
click at [516, 463] on div "B13HMR, Awaiting Repair" at bounding box center [532, 460] width 154 height 25
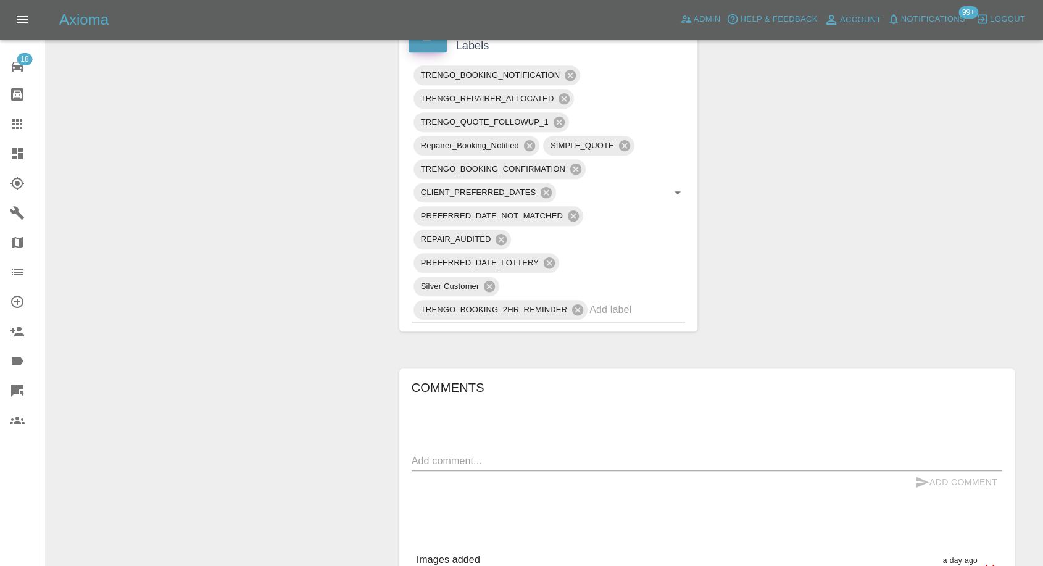
scroll to position [891, 0]
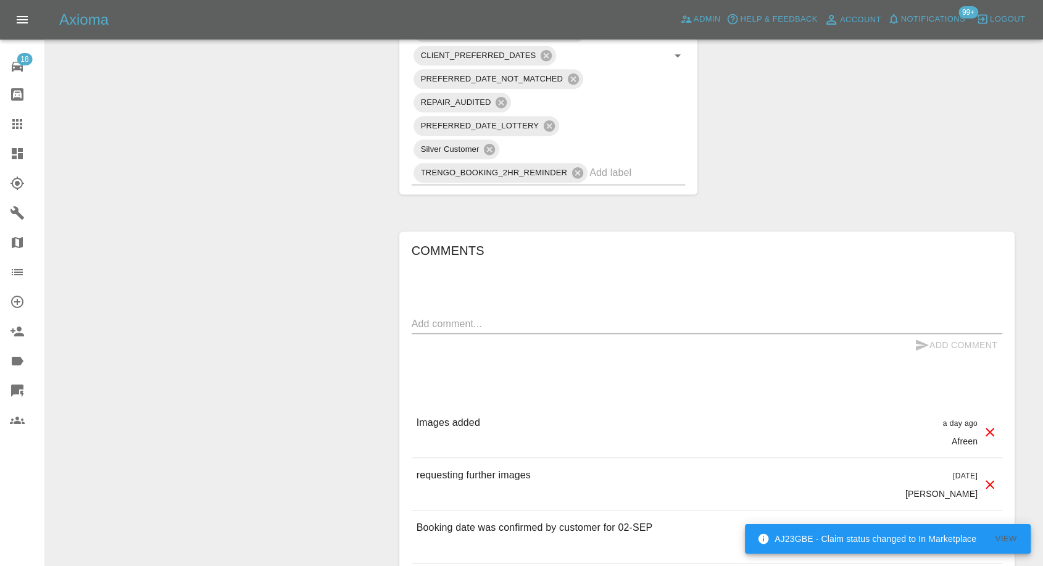
drag, startPoint x: 20, startPoint y: 123, endPoint x: 59, endPoint y: 152, distance: 48.4
click at [20, 124] on icon at bounding box center [17, 124] width 10 height 10
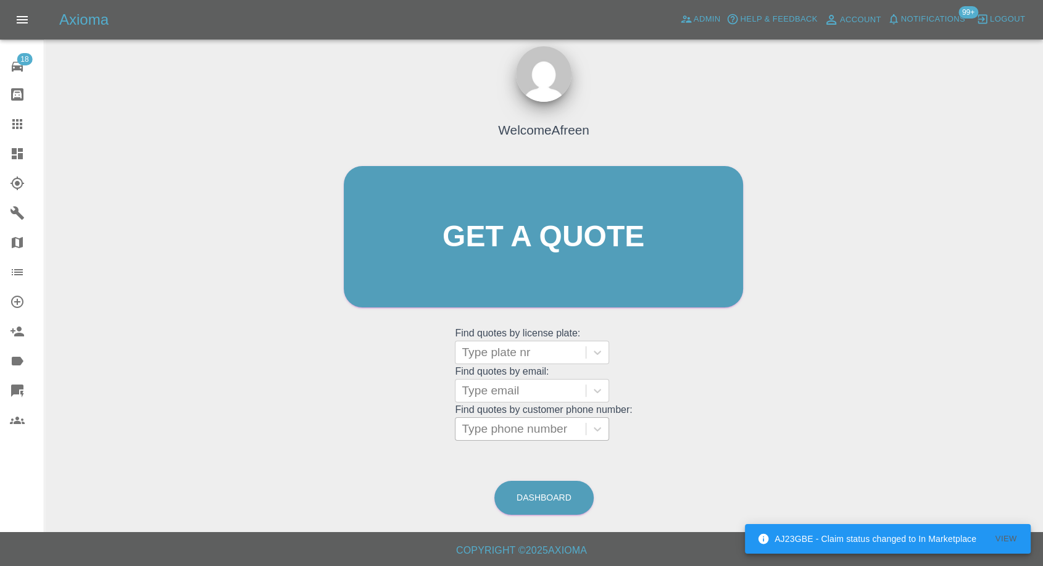
click at [512, 431] on div at bounding box center [521, 428] width 118 height 17
paste input "7835454247"
type input "07835454247"
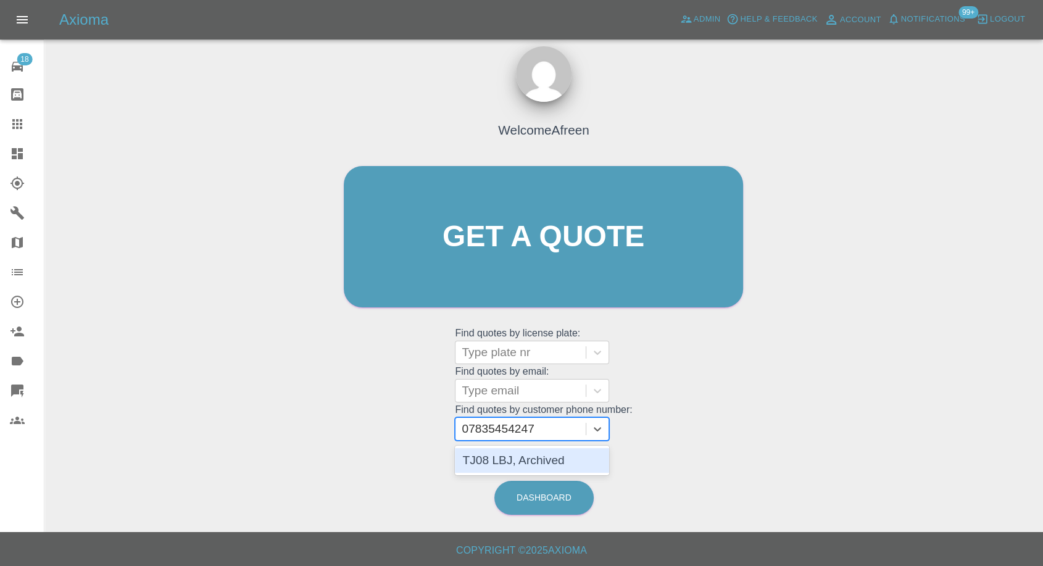
click at [520, 462] on div "TJ08 LBJ, Archived" at bounding box center [532, 460] width 154 height 25
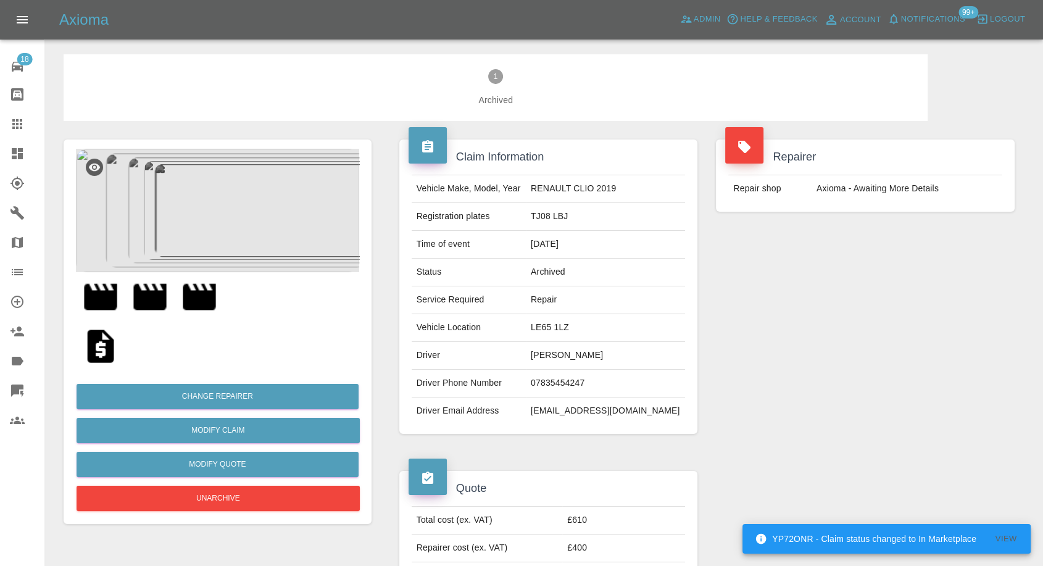
click at [15, 128] on icon at bounding box center [17, 124] width 15 height 15
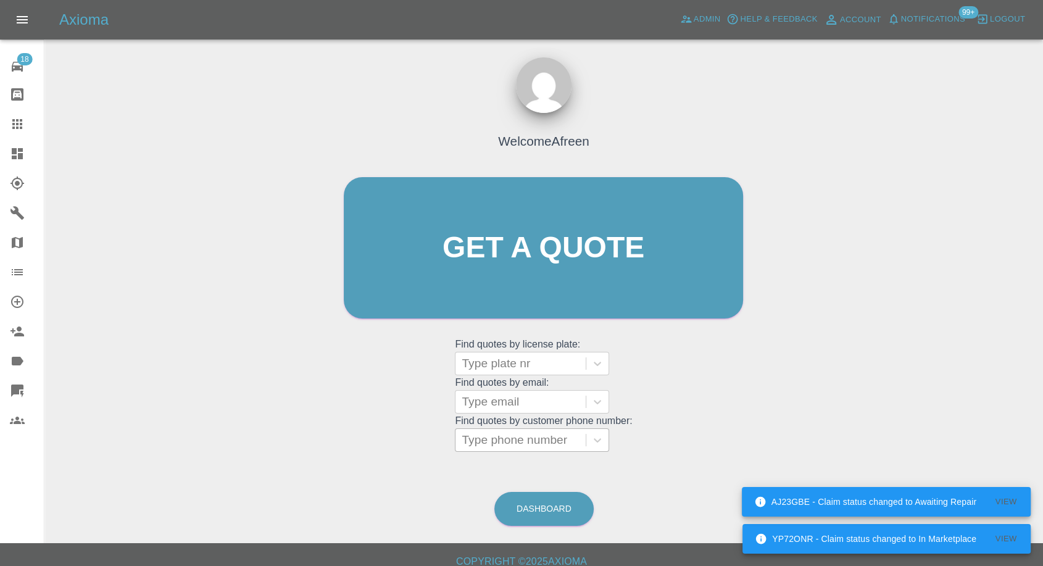
click at [516, 442] on div at bounding box center [521, 439] width 118 height 17
paste input "7837961846"
type input "07837961846"
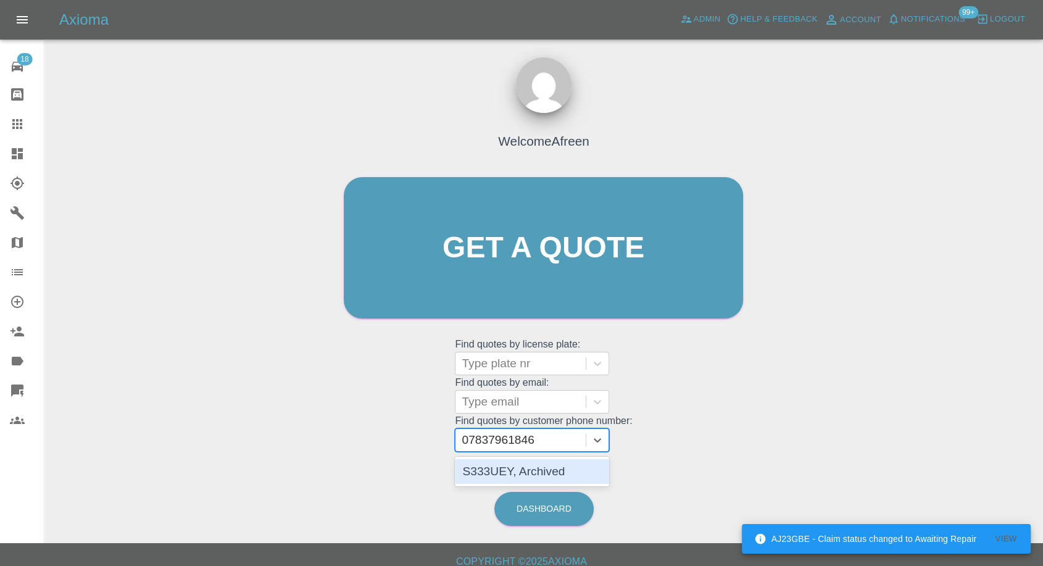
click at [508, 471] on div "S333UEY, Archived" at bounding box center [532, 471] width 154 height 25
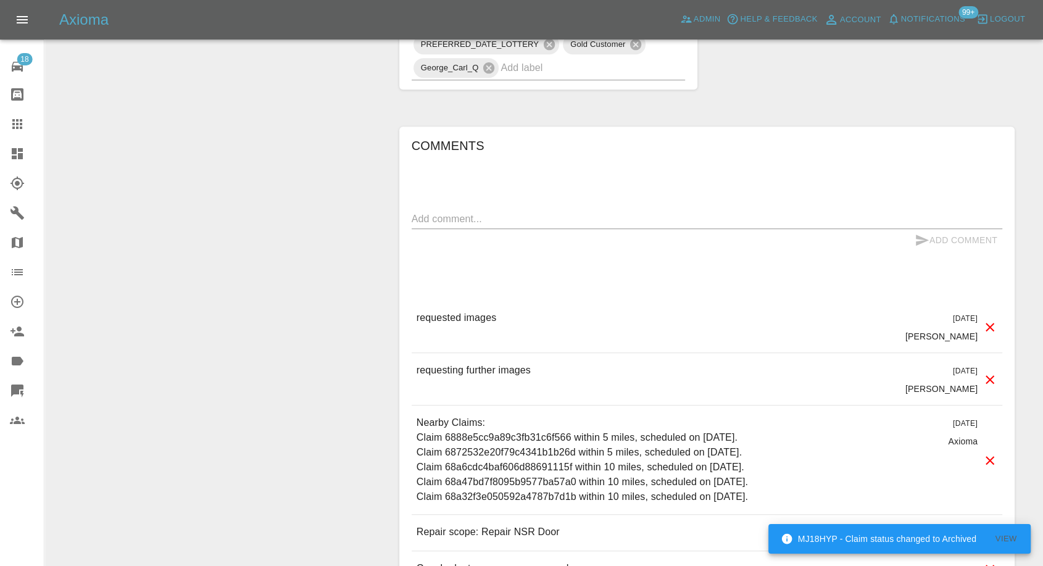
scroll to position [822, 0]
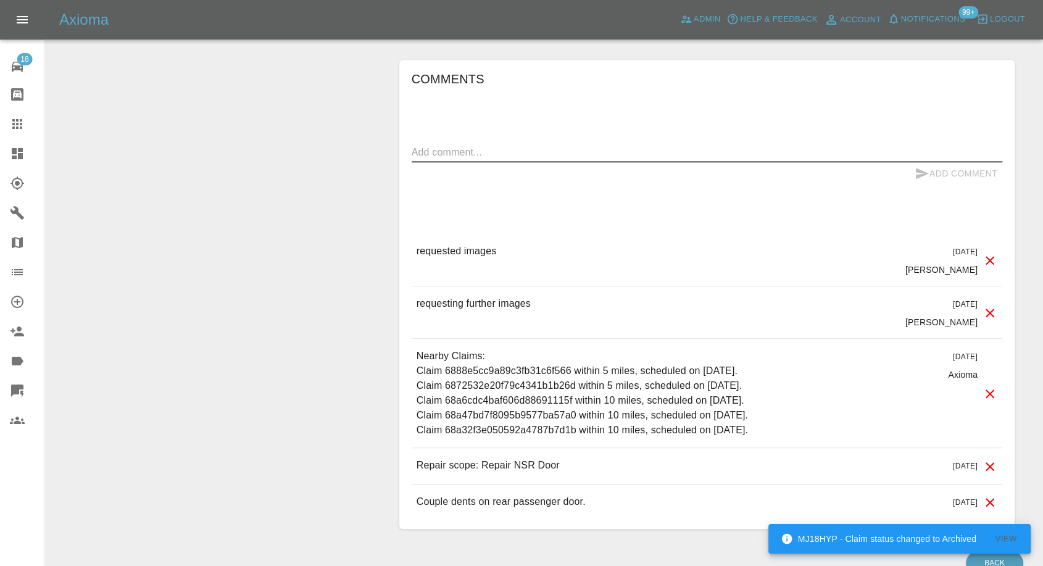
click at [512, 145] on textarea at bounding box center [707, 152] width 590 height 14
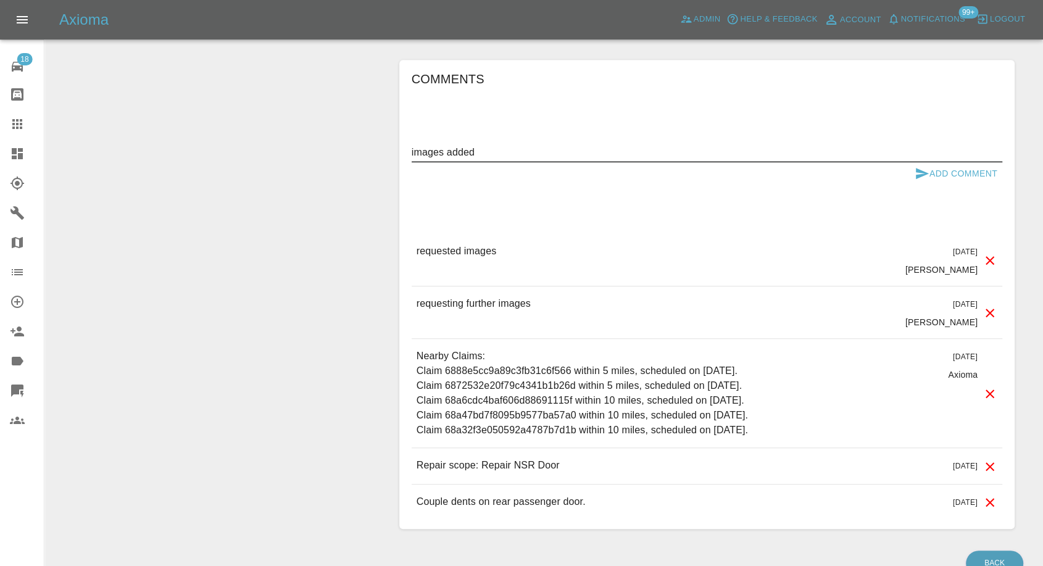
type textarea "images added"
click at [914, 173] on icon "submit" at bounding box center [921, 173] width 15 height 15
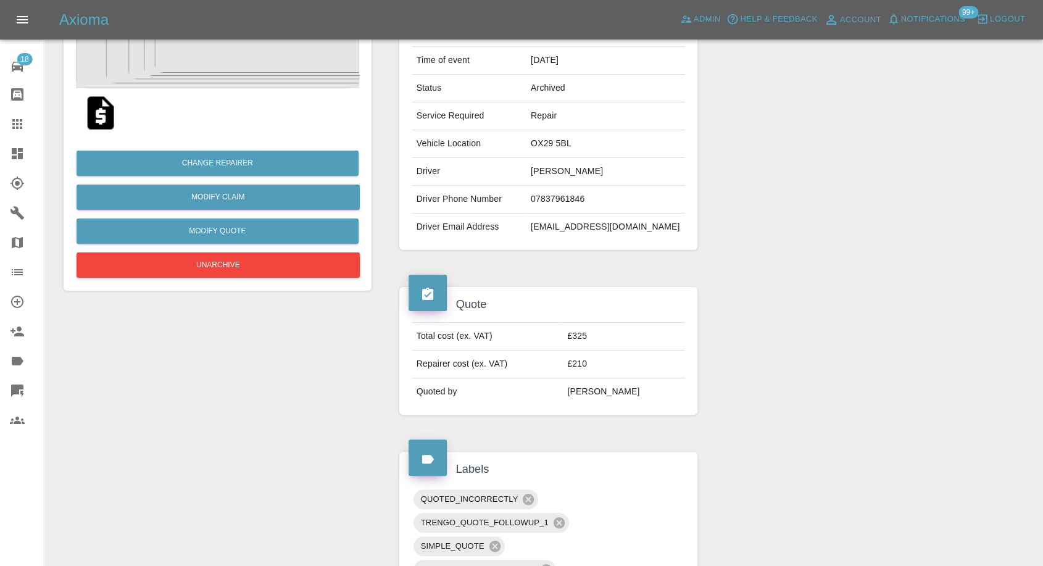
scroll to position [137, 0]
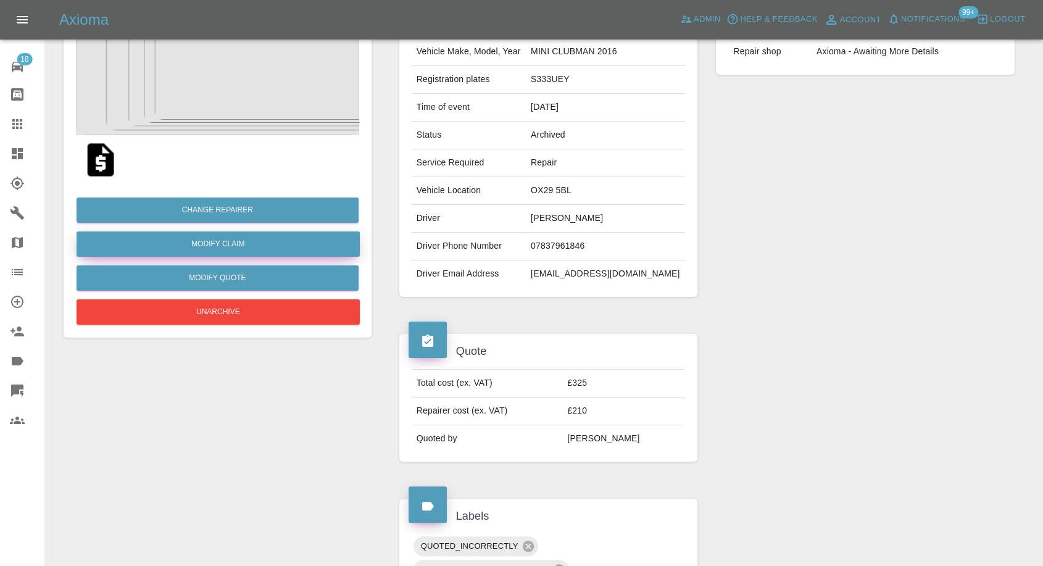
click at [223, 244] on link "Modify Claim" at bounding box center [218, 243] width 283 height 25
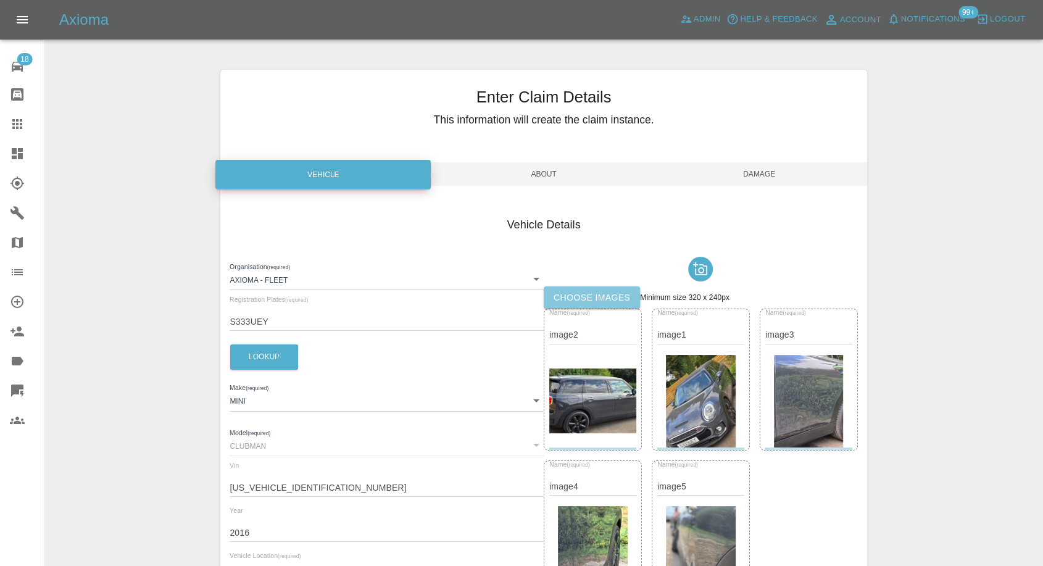
click at [597, 296] on label "Choose images" at bounding box center [592, 297] width 96 height 23
click at [0, 0] on input "Choose images" at bounding box center [0, 0] width 0 height 0
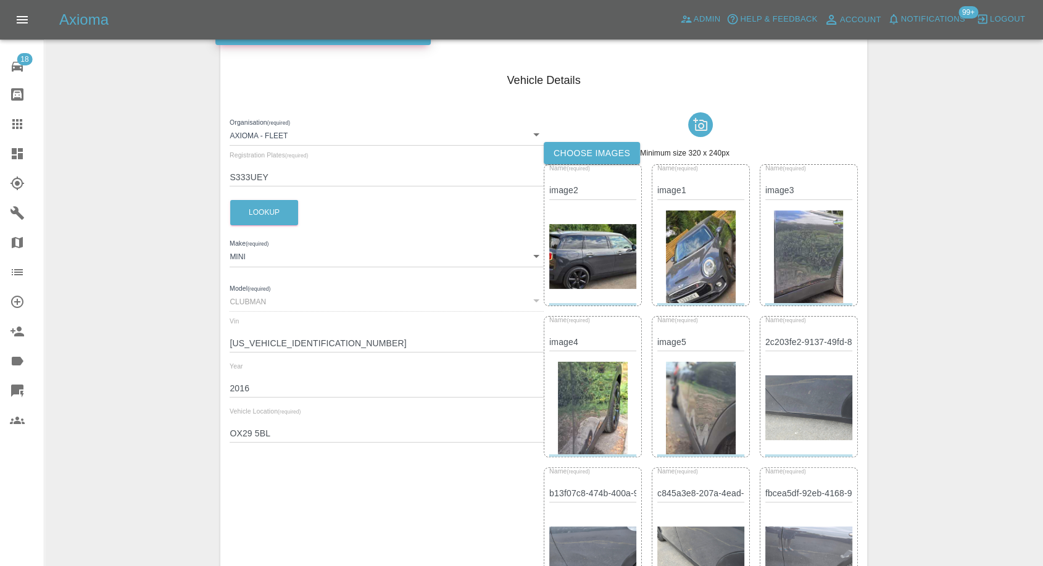
scroll to position [7, 0]
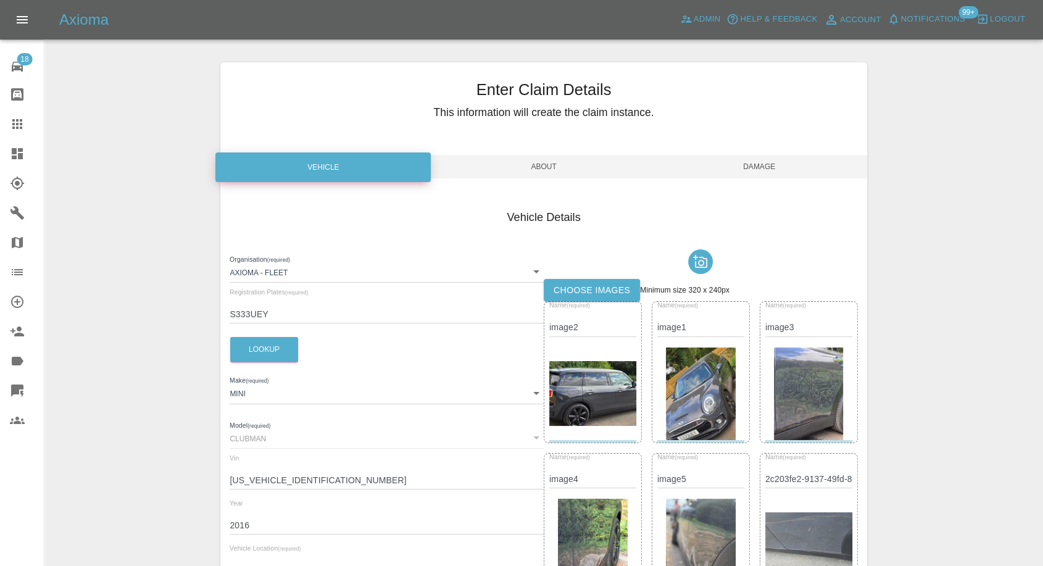
click at [777, 164] on span "Damage" at bounding box center [759, 166] width 215 height 23
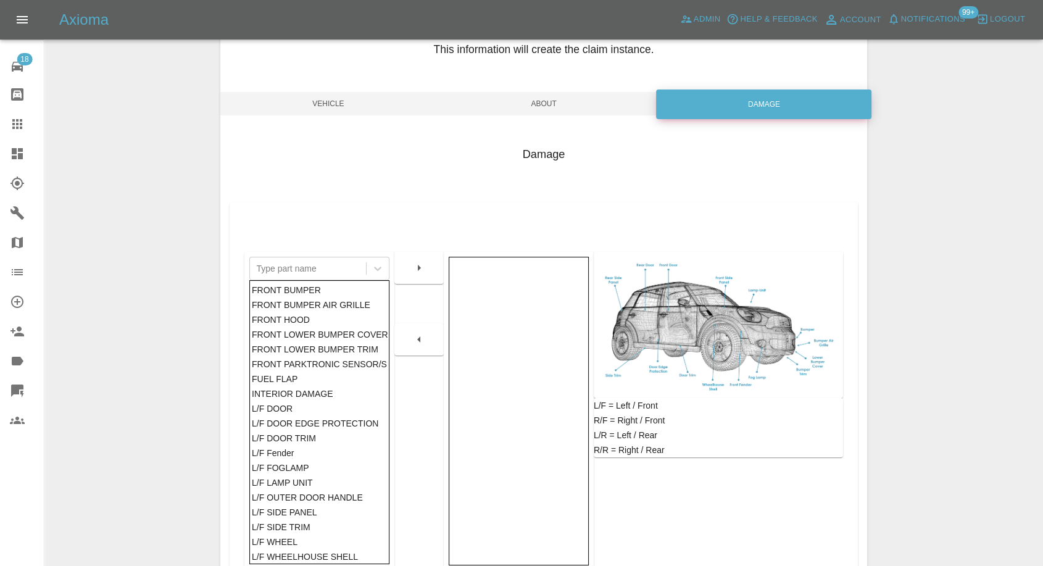
scroll to position [197, 0]
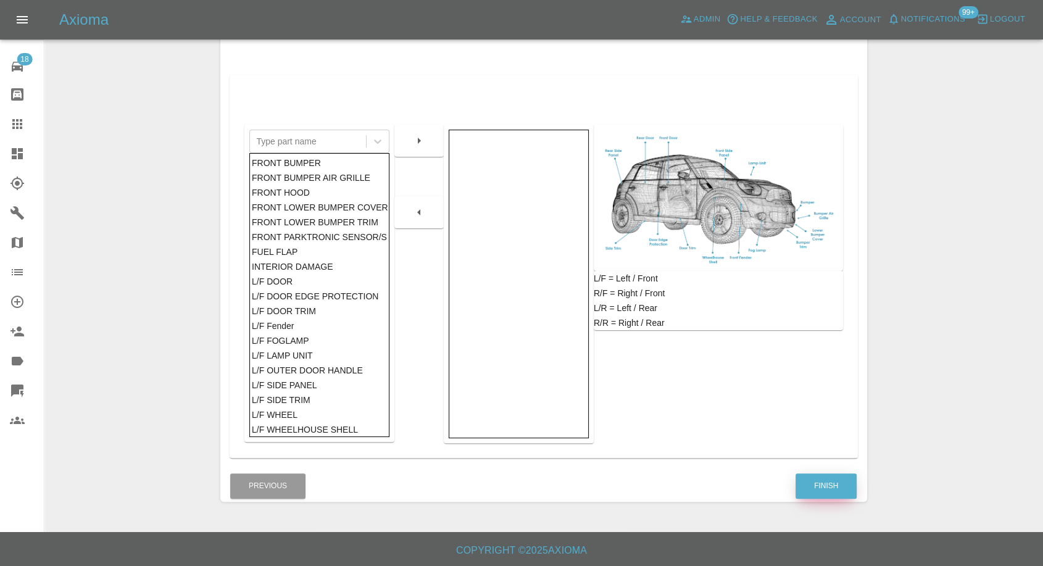
click at [844, 490] on button "Finish" at bounding box center [825, 485] width 61 height 25
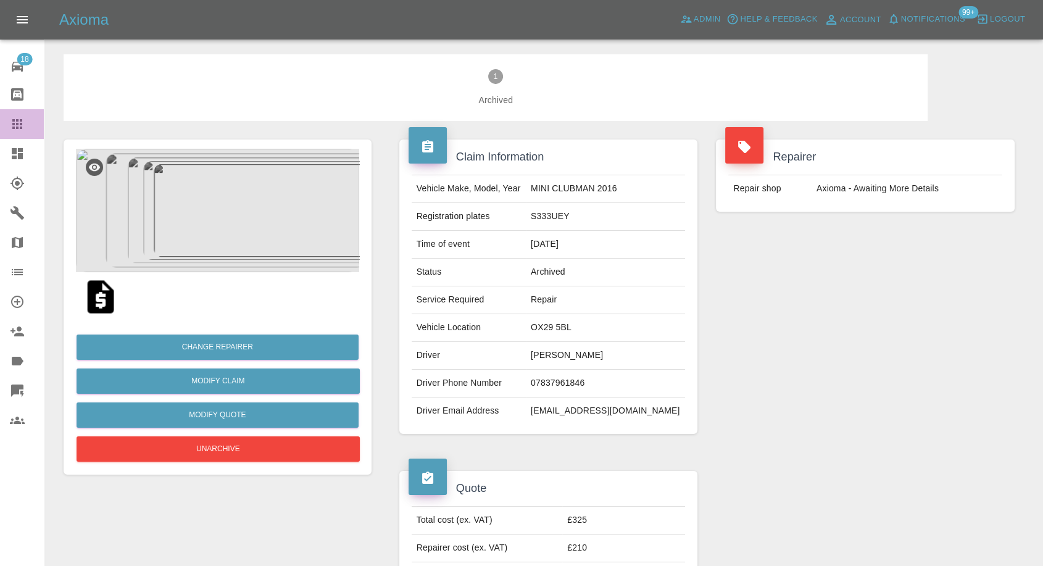
click at [20, 127] on icon at bounding box center [17, 124] width 10 height 10
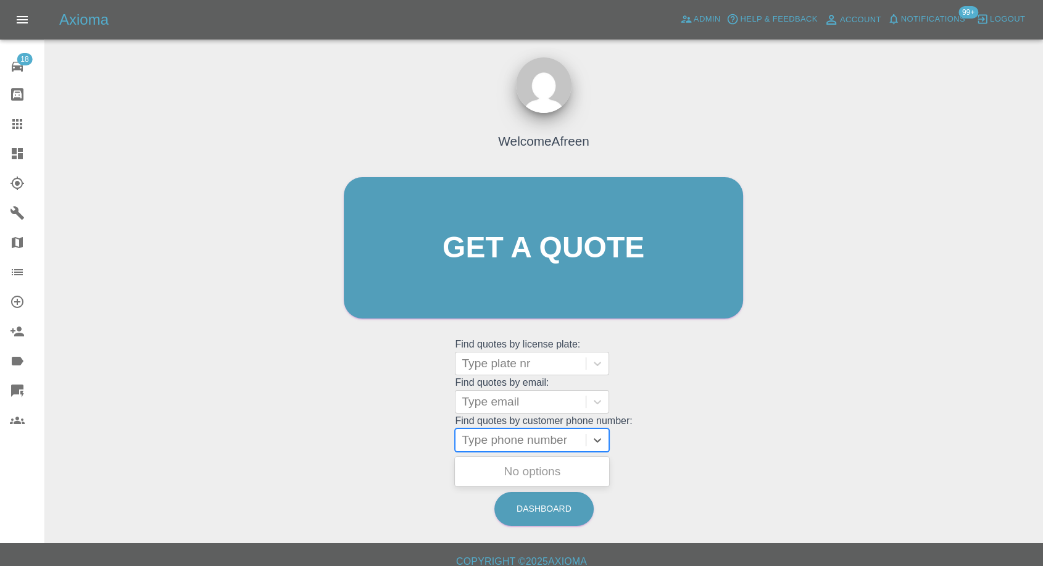
click at [534, 437] on div at bounding box center [521, 439] width 118 height 17
paste input "7768480256"
type input "07768480256"
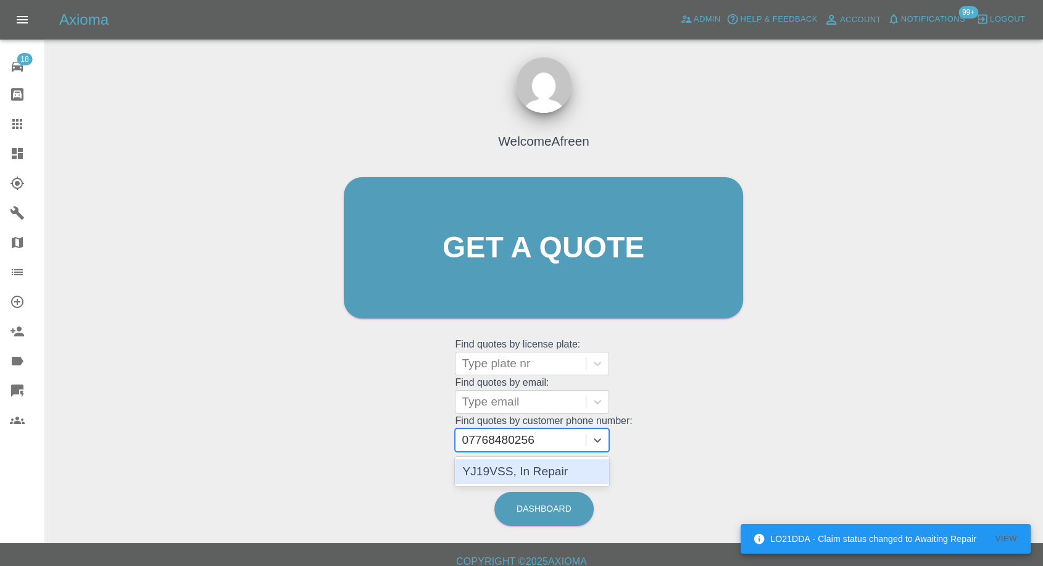
click at [525, 475] on div "YJ19VSS, In Repair" at bounding box center [532, 471] width 154 height 25
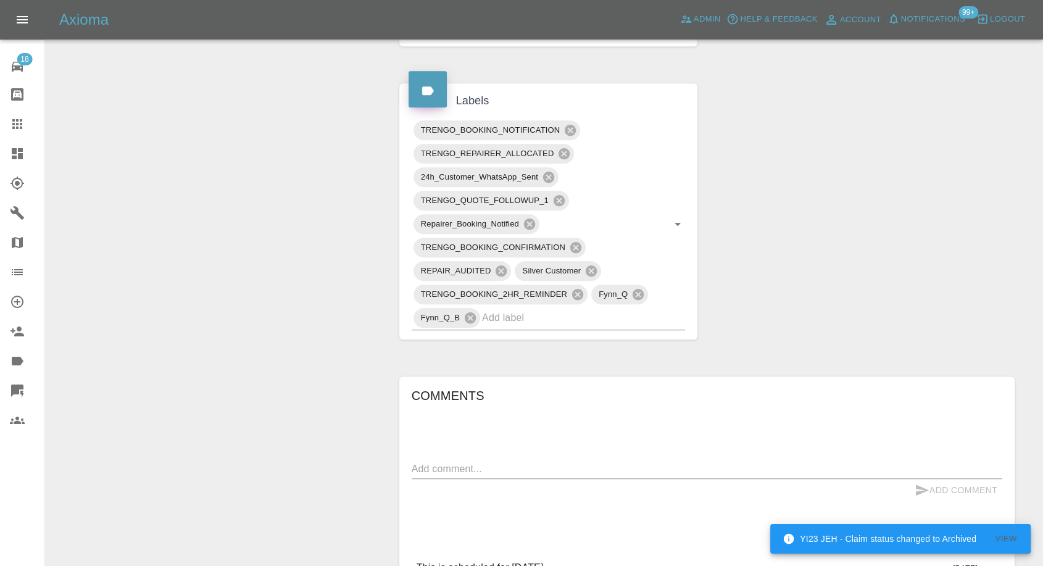
scroll to position [861, 0]
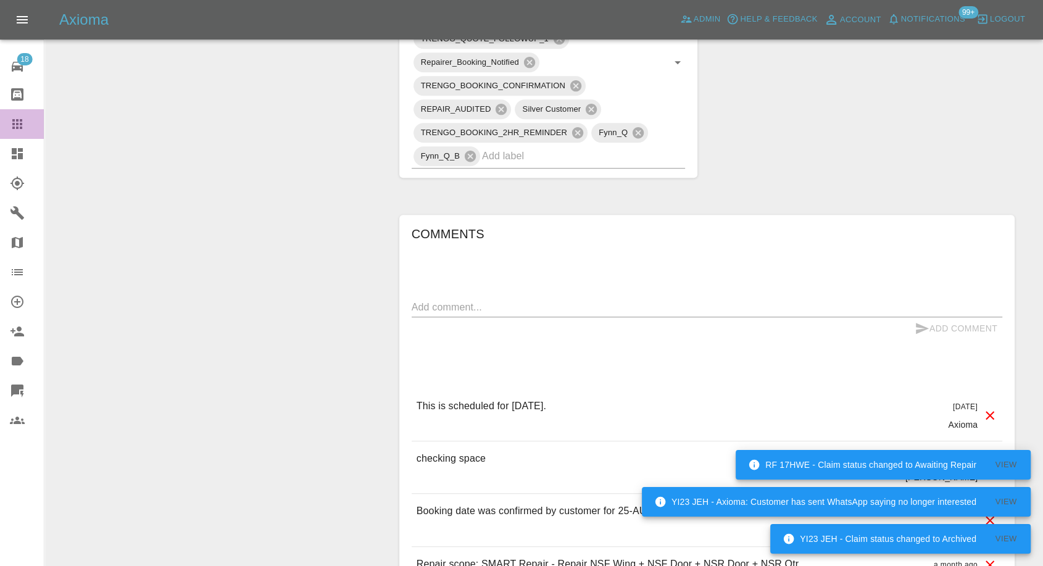
click at [29, 126] on div at bounding box center [27, 124] width 35 height 15
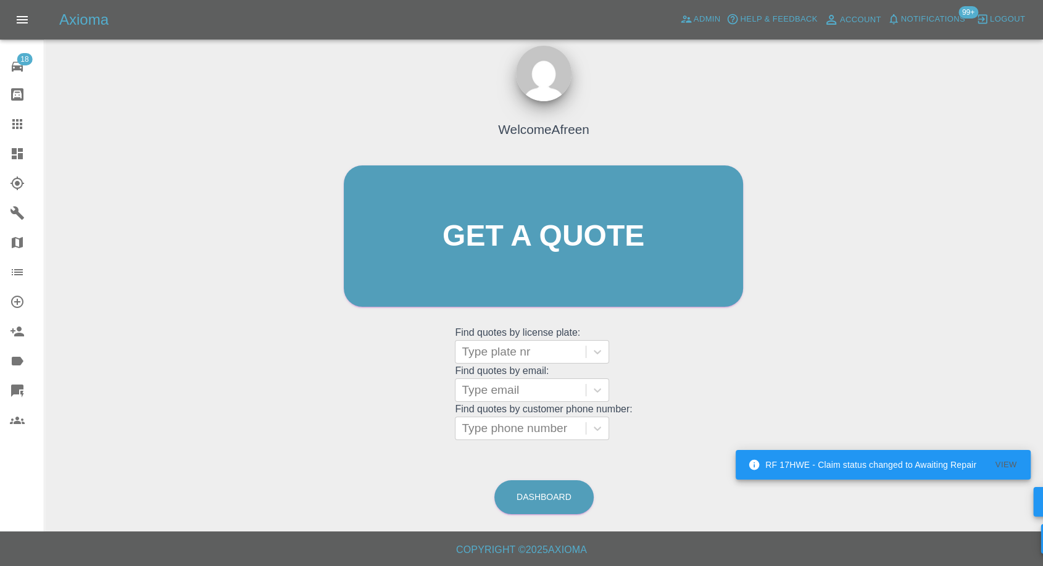
scroll to position [11, 0]
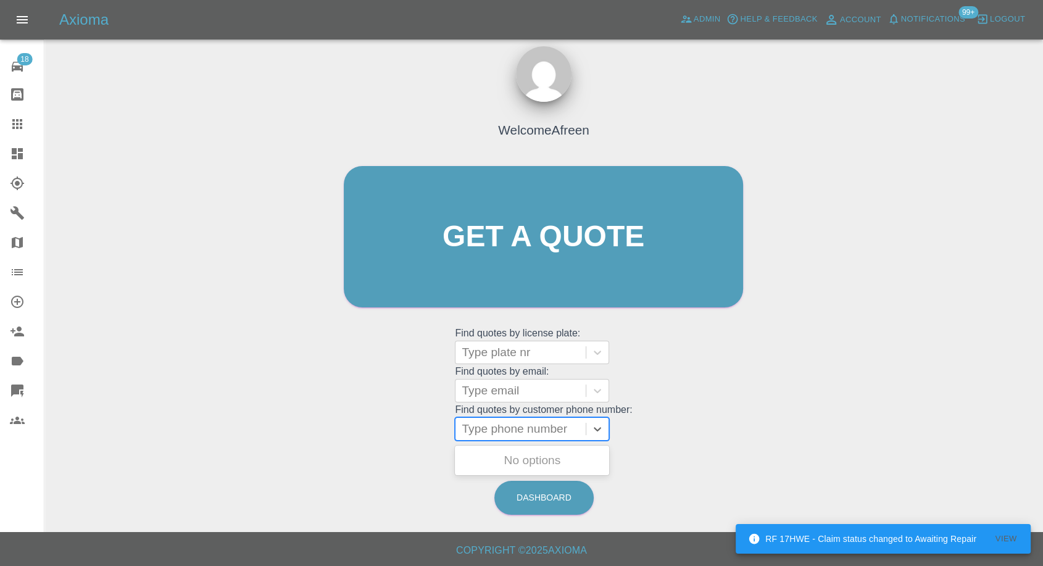
click at [495, 430] on div at bounding box center [521, 428] width 118 height 17
paste input "7880777680"
type input "07880777680"
click at [552, 460] on div "HJ23NUP, Awaiting Repair" at bounding box center [532, 467] width 154 height 39
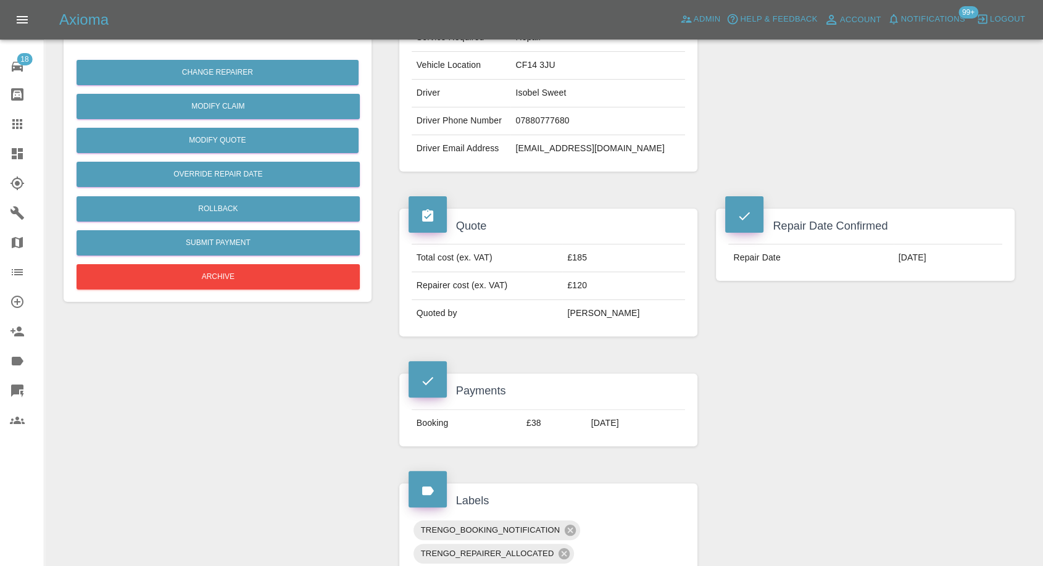
scroll to position [274, 0]
click at [543, 151] on td "irsweetperu@yahoo.co.uk" at bounding box center [597, 149] width 175 height 27
click at [544, 121] on td "07880777680" at bounding box center [597, 122] width 175 height 28
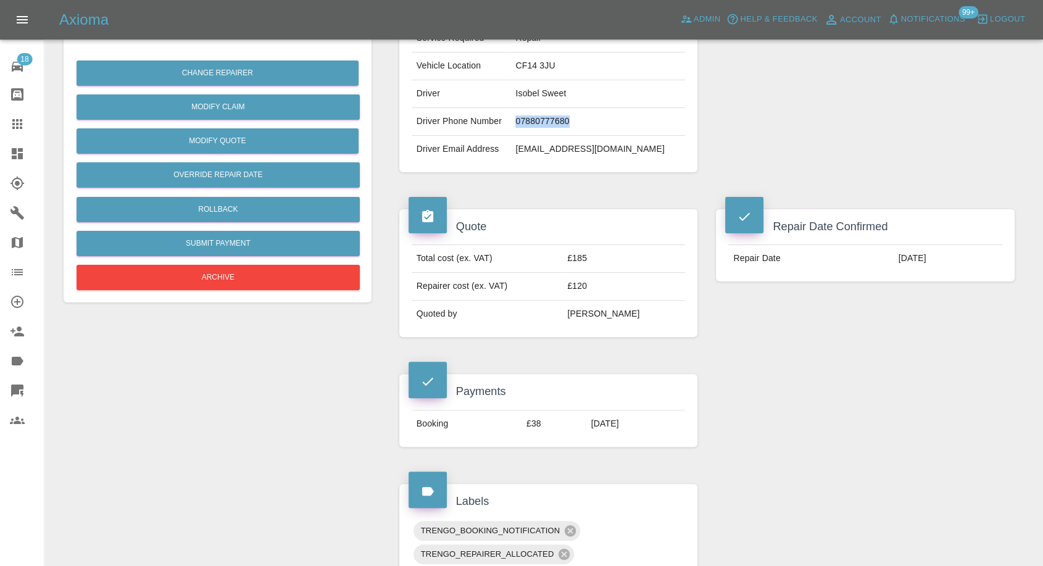
copy td "07880777680"
click at [15, 118] on icon at bounding box center [17, 124] width 15 height 15
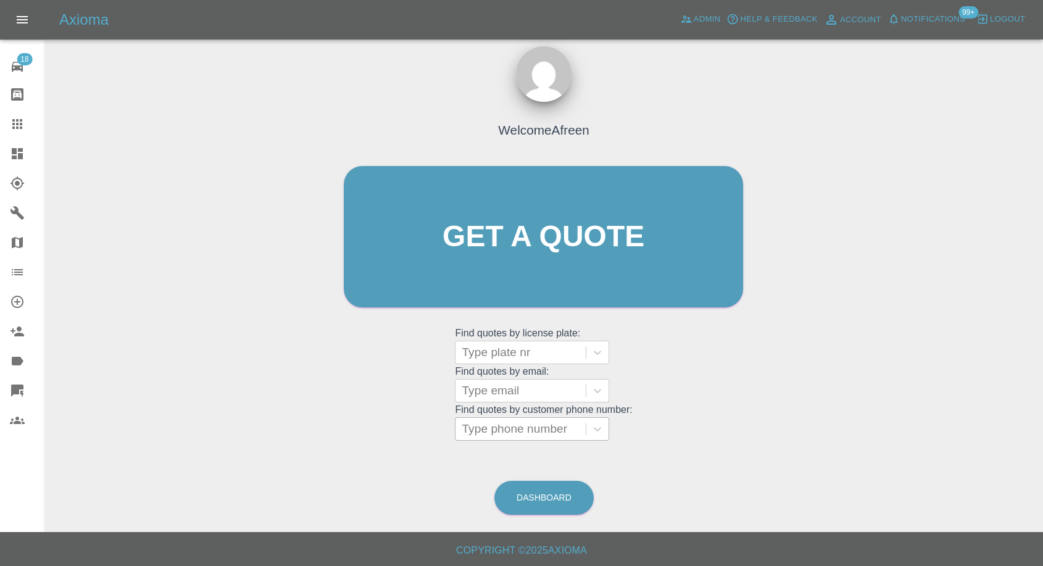
drag, startPoint x: 511, startPoint y: 422, endPoint x: 508, endPoint y: 434, distance: 12.1
click at [511, 424] on div at bounding box center [521, 428] width 118 height 17
paste input "7796987607"
click at [465, 428] on input "7796987607" at bounding box center [496, 428] width 69 height 15
type input "07796987607"
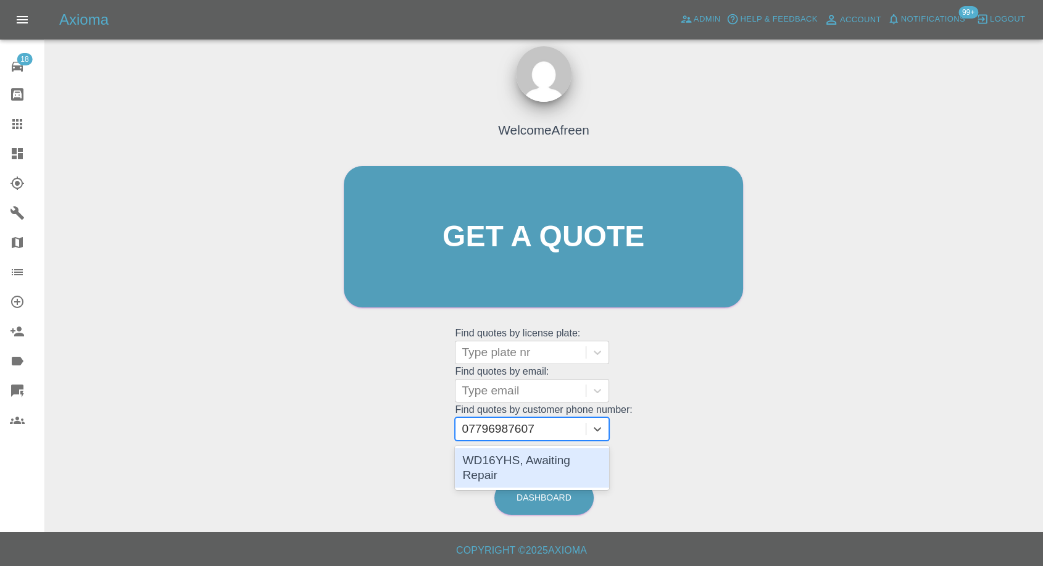
click at [539, 460] on div "WD16YHS, Awaiting Repair" at bounding box center [532, 467] width 154 height 39
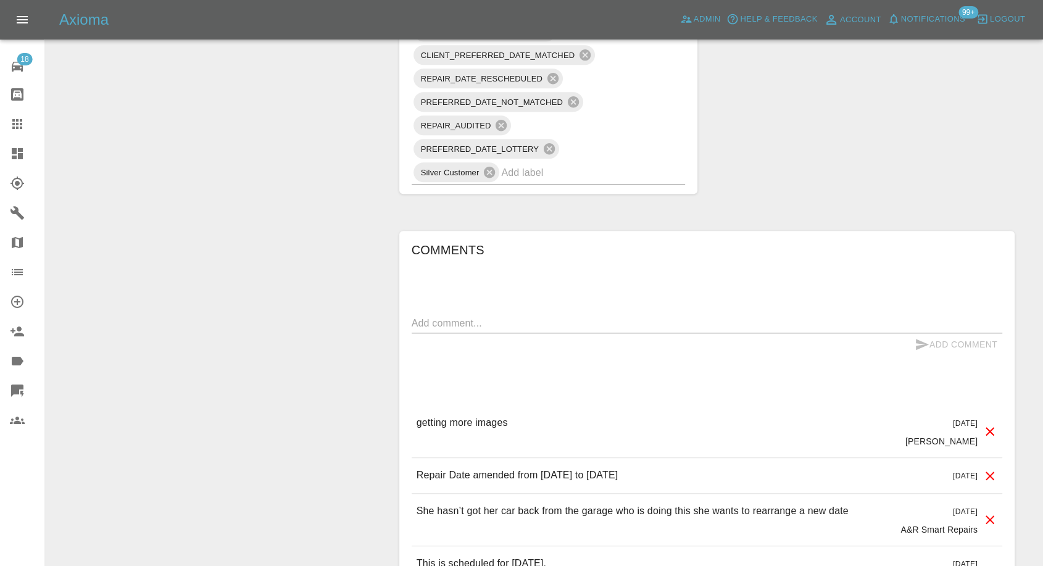
scroll to position [959, 0]
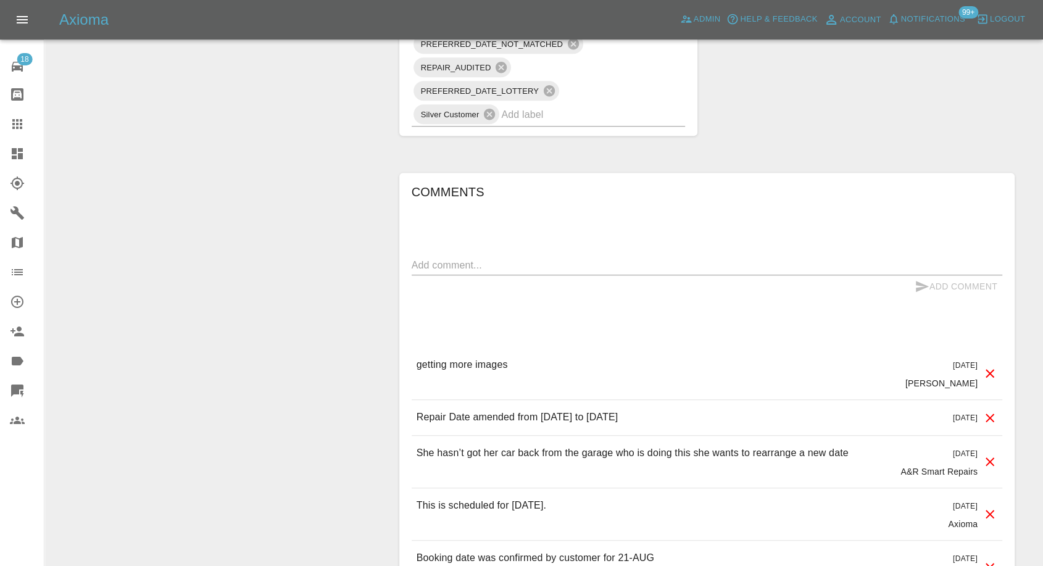
click at [455, 253] on div "Comments x Add Comment getting more images 4 days ago George Creedon getting mo…" at bounding box center [707, 430] width 590 height 496
click at [445, 269] on textarea at bounding box center [707, 265] width 590 height 14
paste textarea "My daughter has taken the car to isle to Wight for the weekend. Will not be bac…"
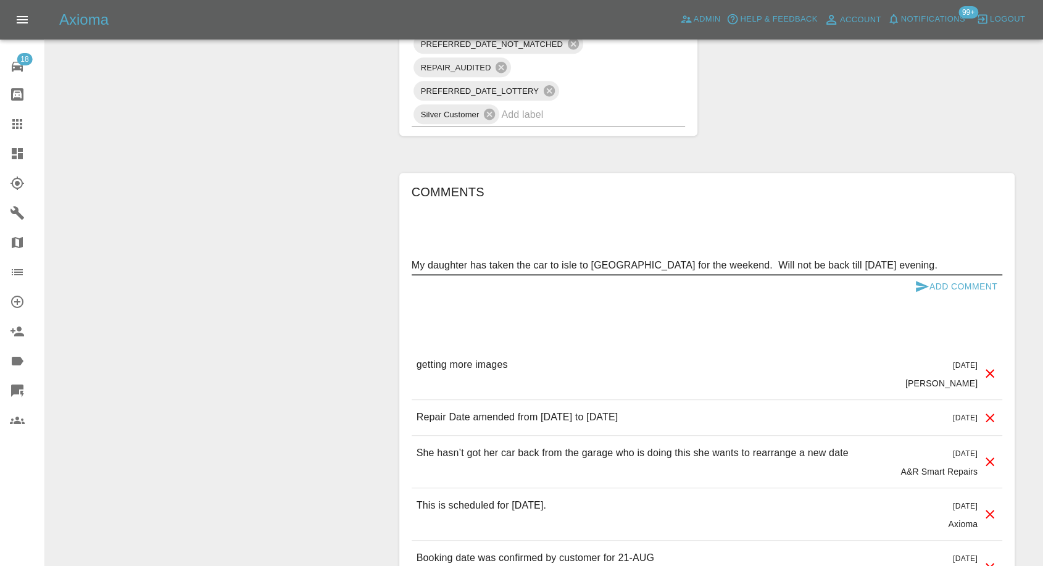
type textarea "My daughter has taken the car to isle to Wight for the weekend. Will not be bac…"
click at [920, 286] on icon "submit" at bounding box center [922, 286] width 13 height 11
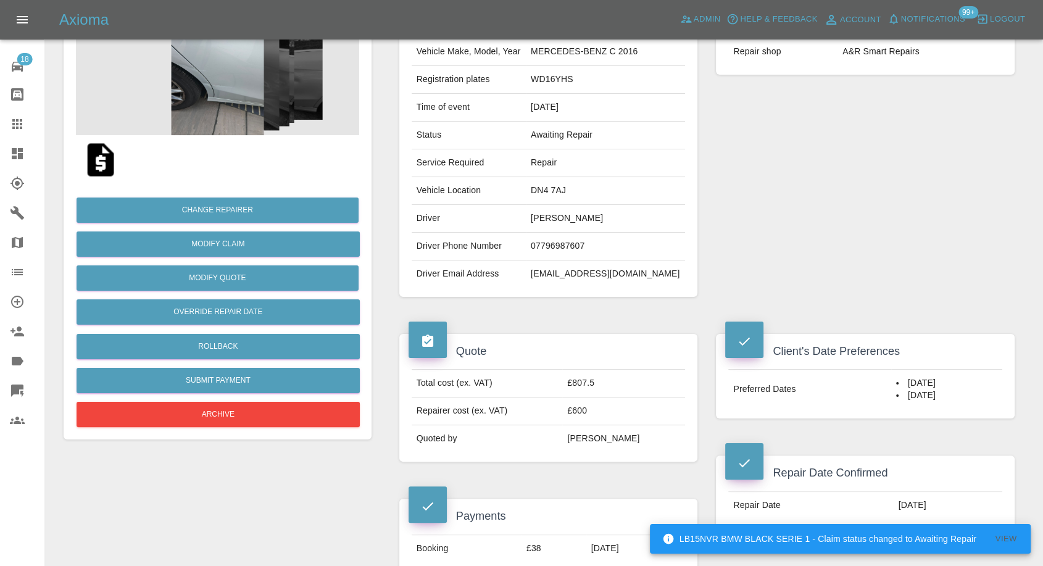
scroll to position [0, 0]
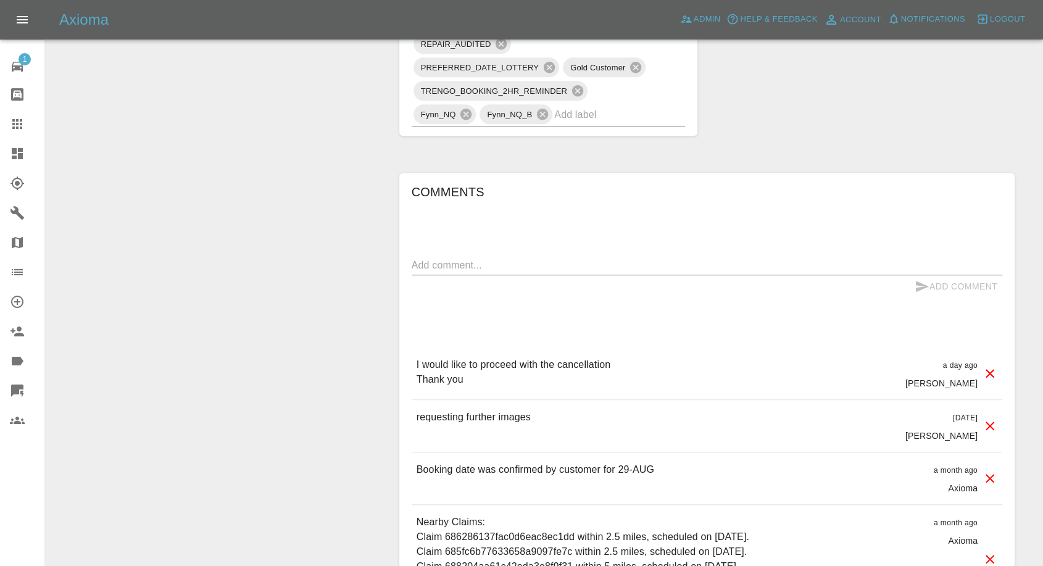
scroll to position [1028, 0]
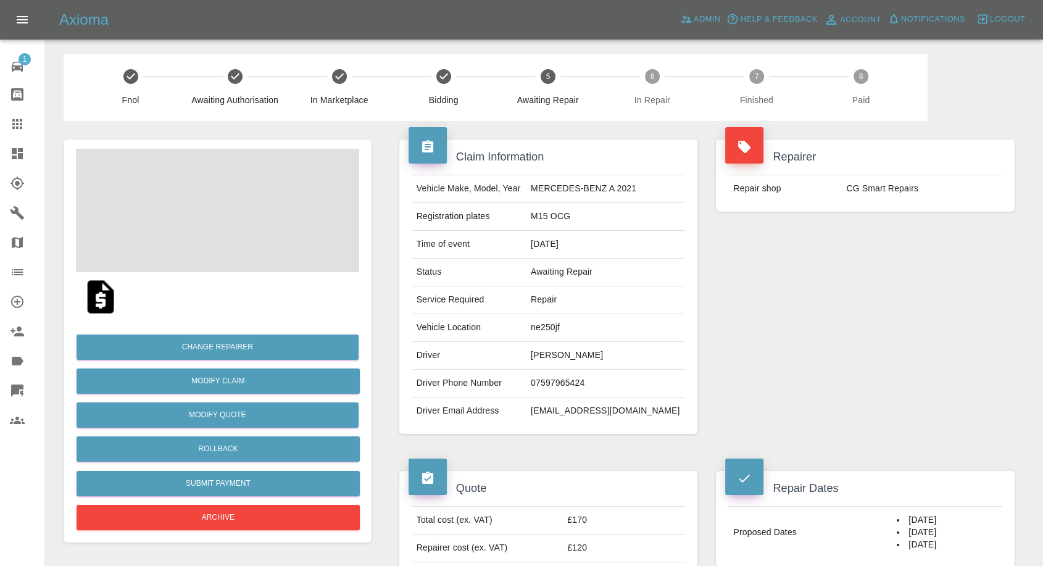
click at [580, 384] on td "07597965424" at bounding box center [605, 384] width 159 height 28
copy td "07597965424"
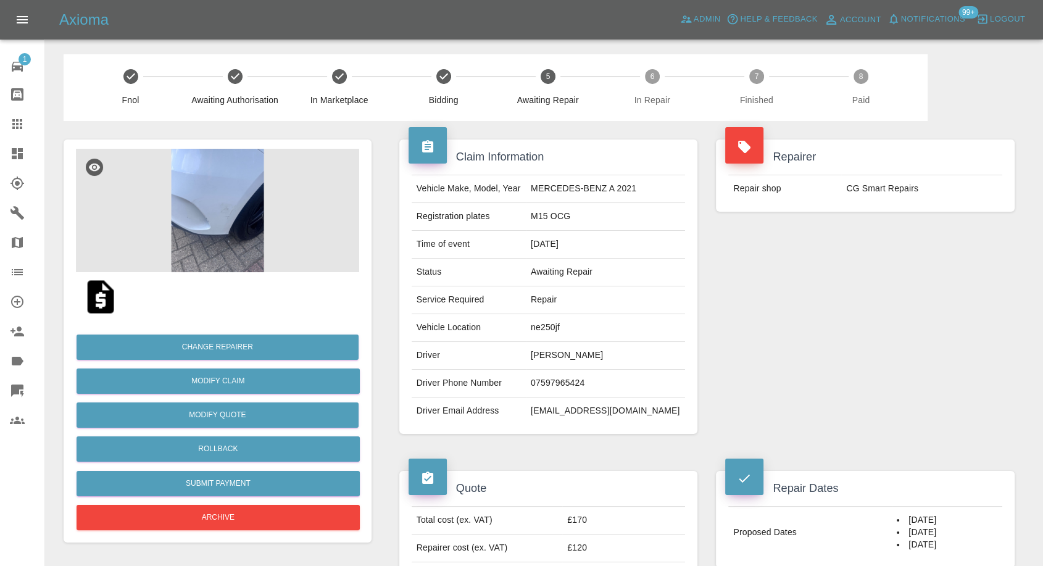
click at [699, 418] on div "Claim Information Vehicle Make, Model, Year MERCEDES-BENZ A 2021 Registration p…" at bounding box center [548, 286] width 317 height 331
click at [566, 355] on td "Olivia Graham" at bounding box center [605, 356] width 159 height 28
copy td "Olivia"
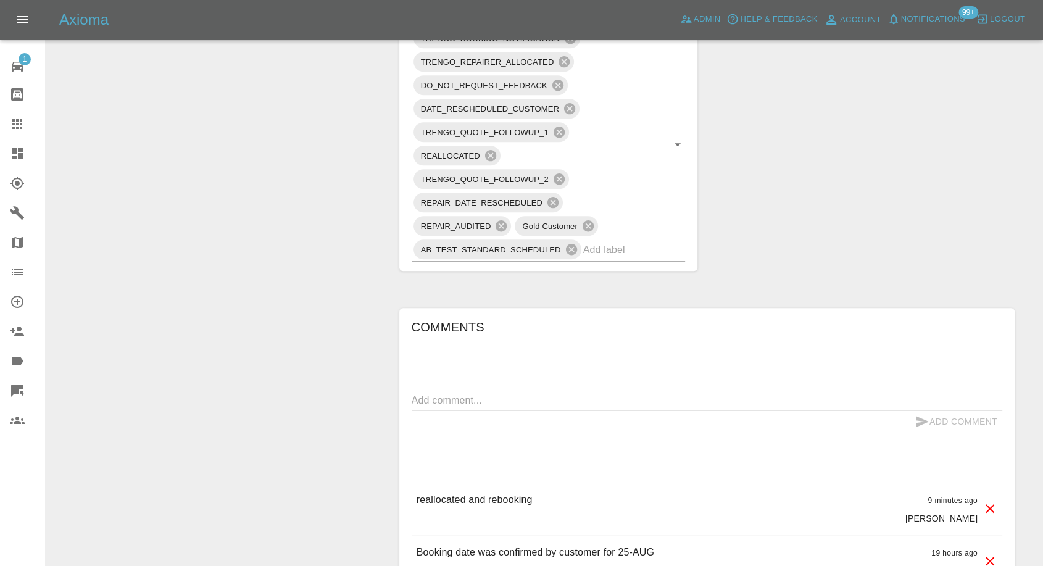
scroll to position [822, 0]
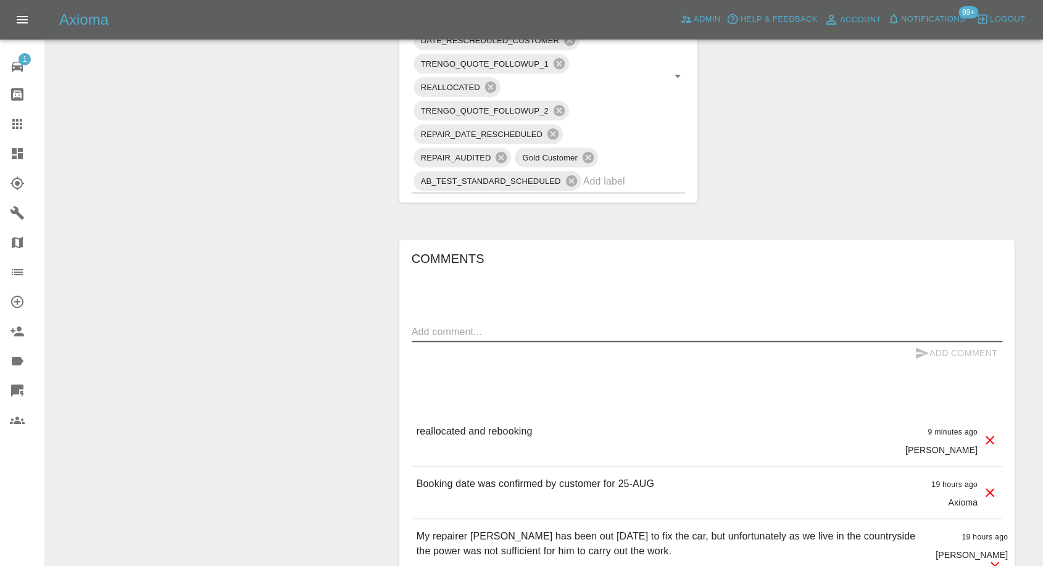
click at [478, 330] on textarea at bounding box center [707, 332] width 590 height 14
paste textarea "Please could I have some booking dates for an alternative address? The alternat…"
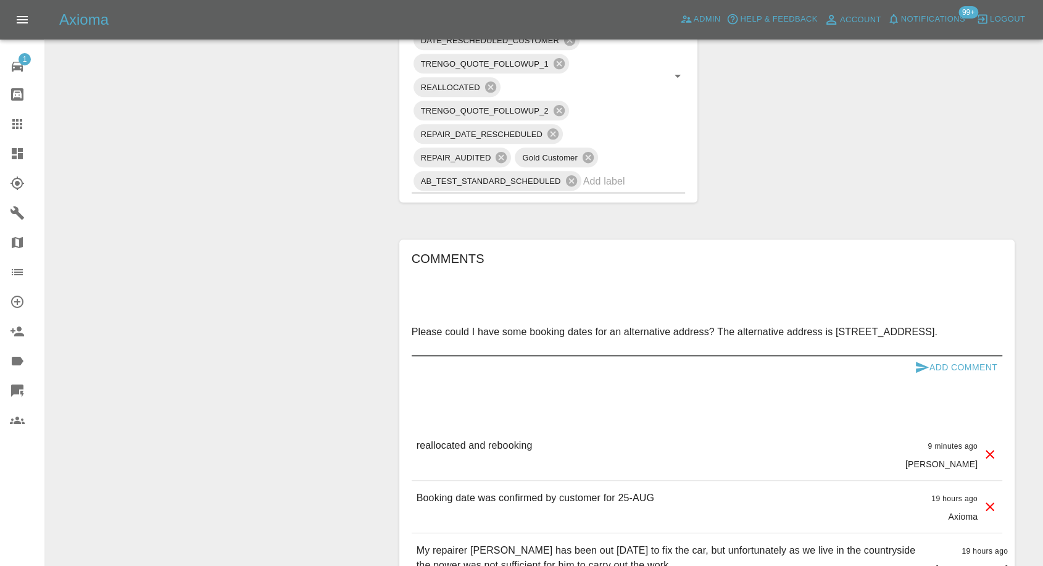
type textarea "Please could I have some booking dates for an alternative address? The alternat…"
click at [917, 365] on icon "submit" at bounding box center [921, 367] width 15 height 15
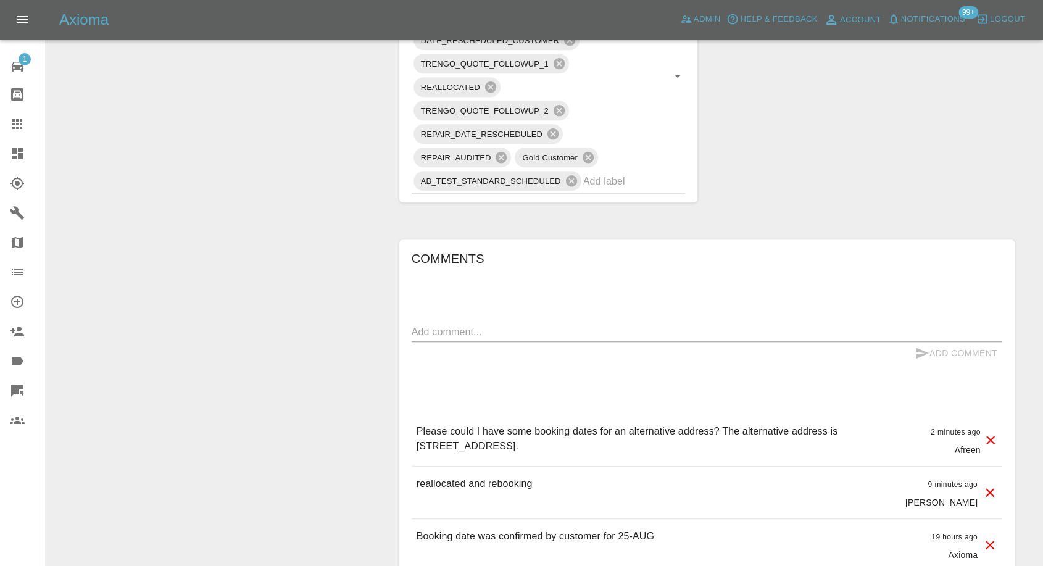
drag, startPoint x: 469, startPoint y: 445, endPoint x: 514, endPoint y: 444, distance: 45.1
click at [514, 444] on p "Please could I have some booking dates for an alternative address? The alternat…" at bounding box center [668, 439] width 504 height 30
copy p "NG22 8UN"
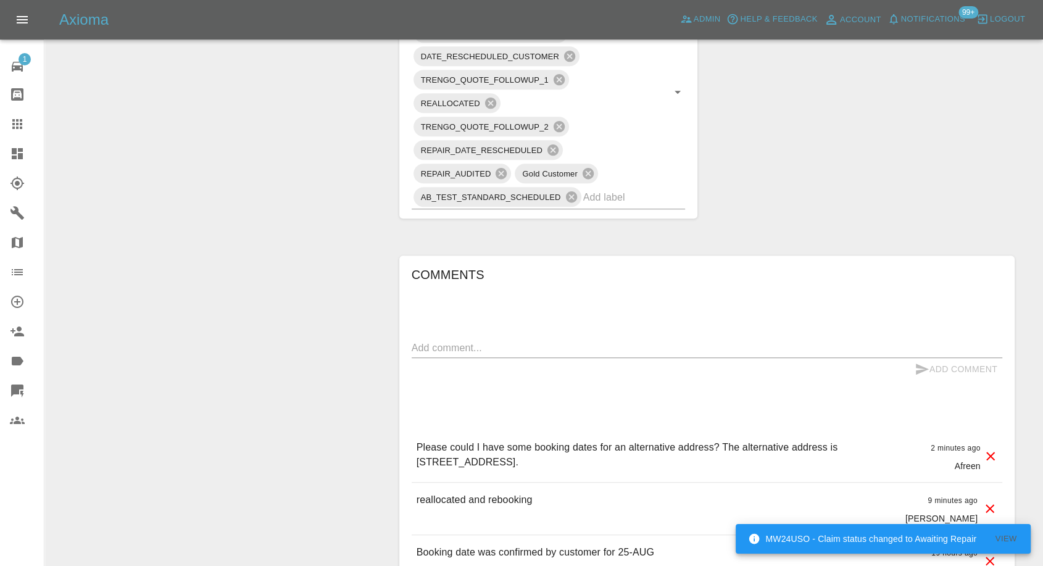
scroll to position [1028, 0]
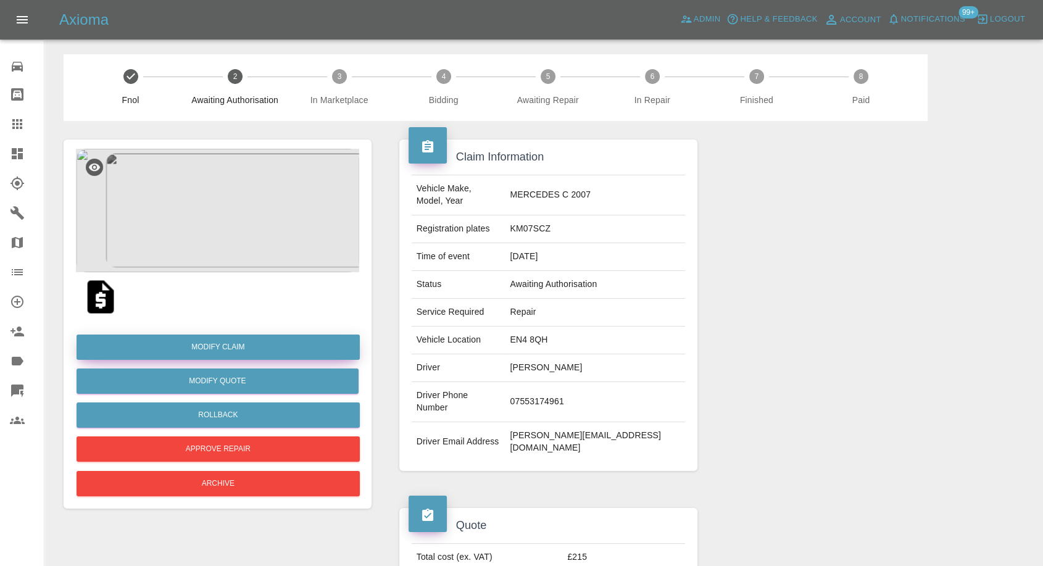
click at [239, 347] on link "Modify Claim" at bounding box center [218, 346] width 283 height 25
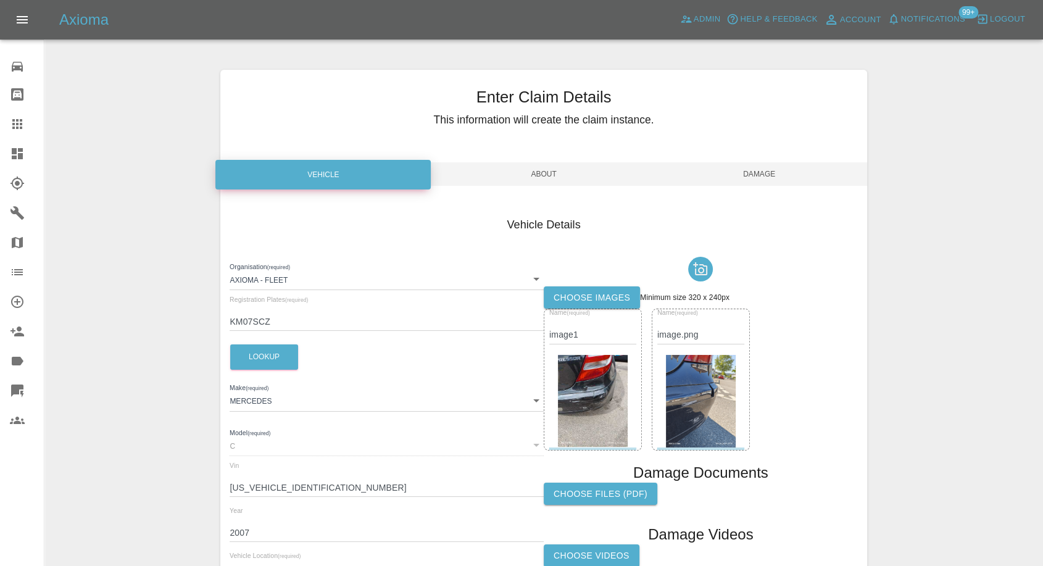
click at [597, 284] on div at bounding box center [701, 269] width 314 height 35
click at [592, 292] on label "Choose images" at bounding box center [592, 297] width 96 height 23
click at [0, 0] on input "Choose images" at bounding box center [0, 0] width 0 height 0
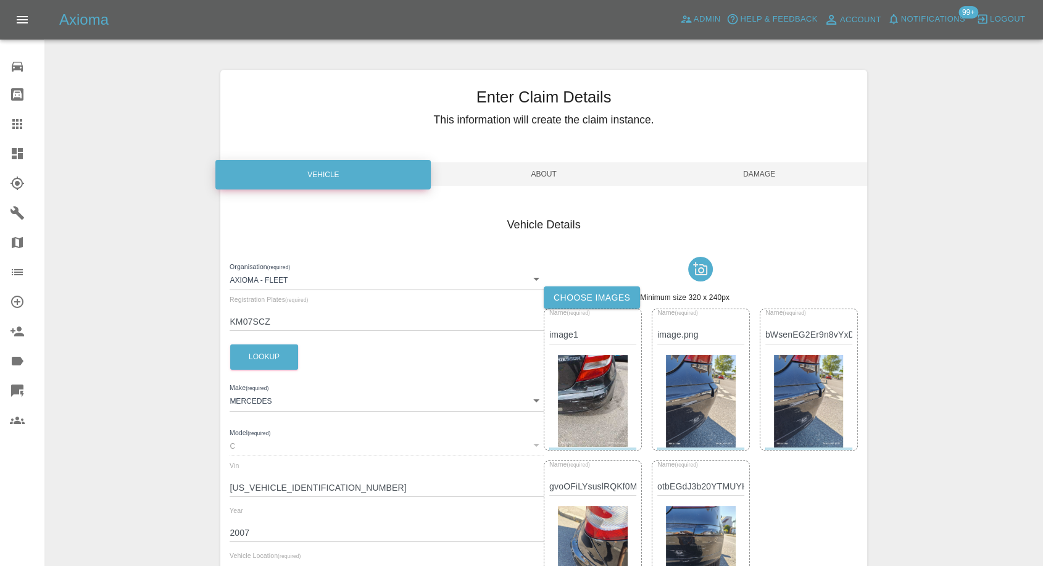
click at [770, 176] on span "Damage" at bounding box center [759, 173] width 215 height 23
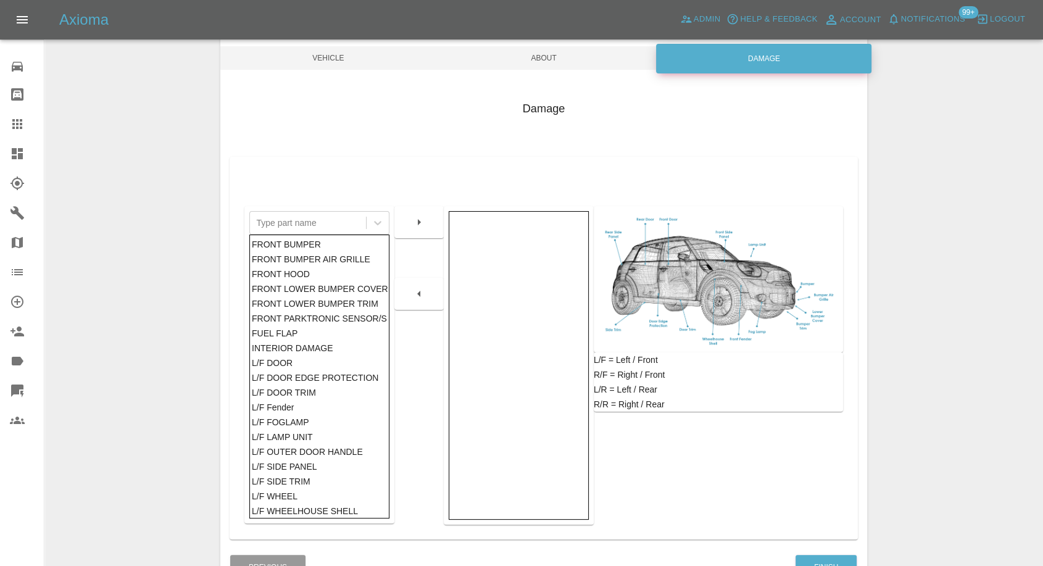
scroll to position [197, 0]
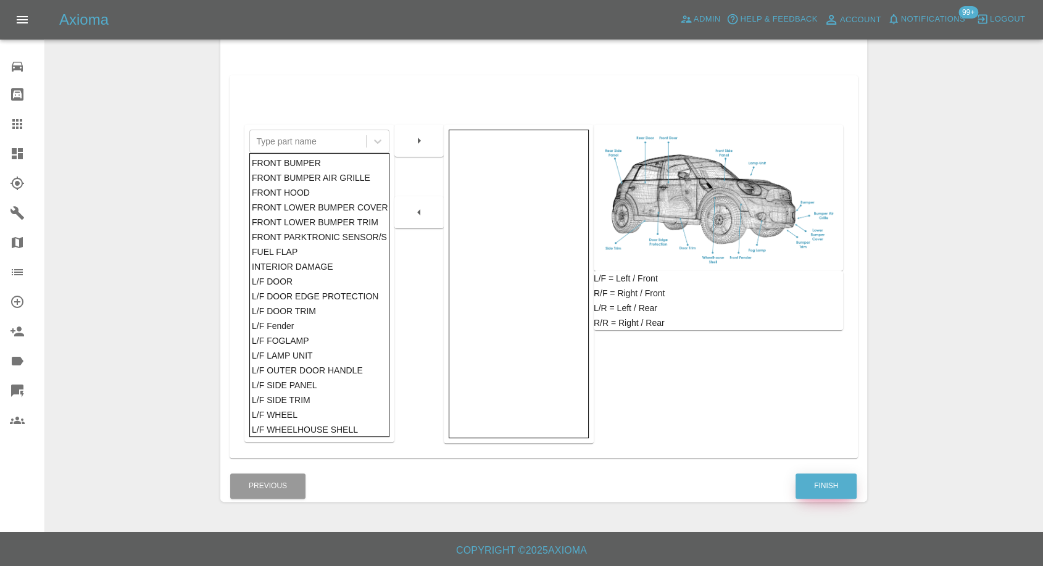
click at [815, 486] on button "Finish" at bounding box center [825, 485] width 61 height 25
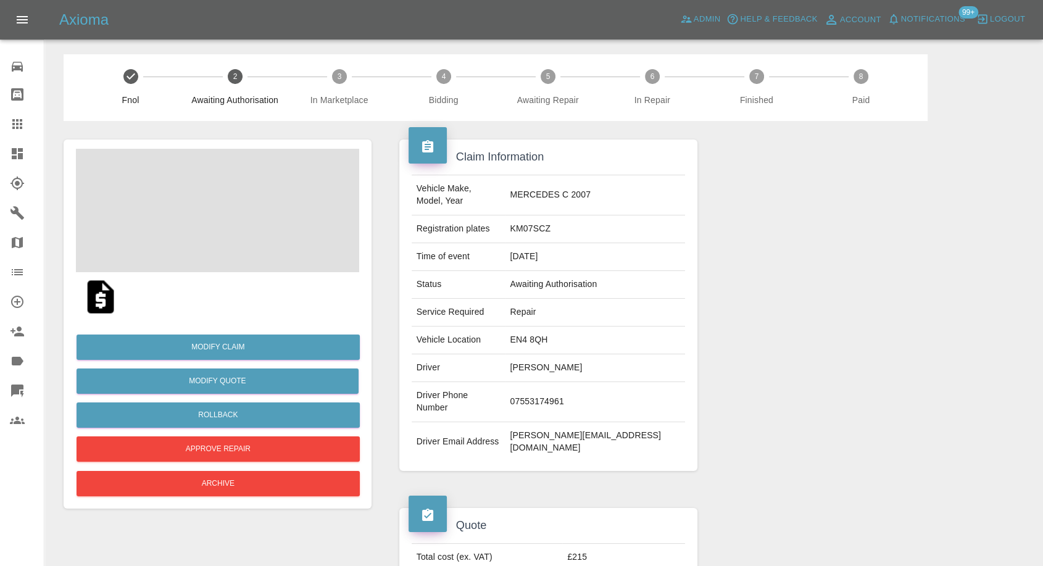
click at [223, 205] on span at bounding box center [217, 210] width 283 height 123
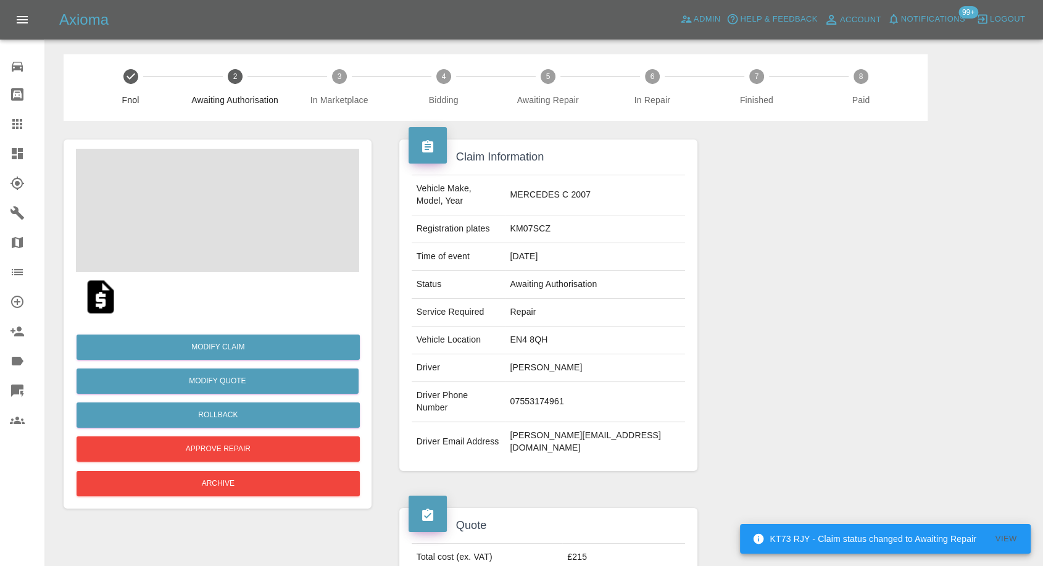
click at [257, 205] on span at bounding box center [217, 210] width 283 height 123
